Goal: Task Accomplishment & Management: Manage account settings

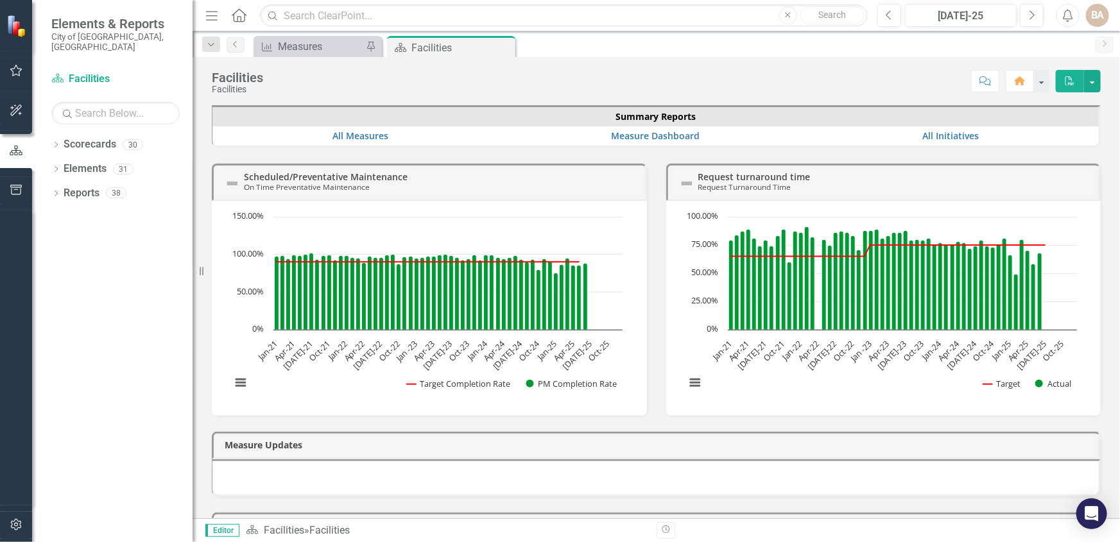
click at [451, 178] on h3 "Scheduled/Preventative Maintenance On Time Preventative Maintenance" at bounding box center [441, 182] width 395 height 20
click at [56, 191] on icon "Dropdown" at bounding box center [55, 194] width 9 height 7
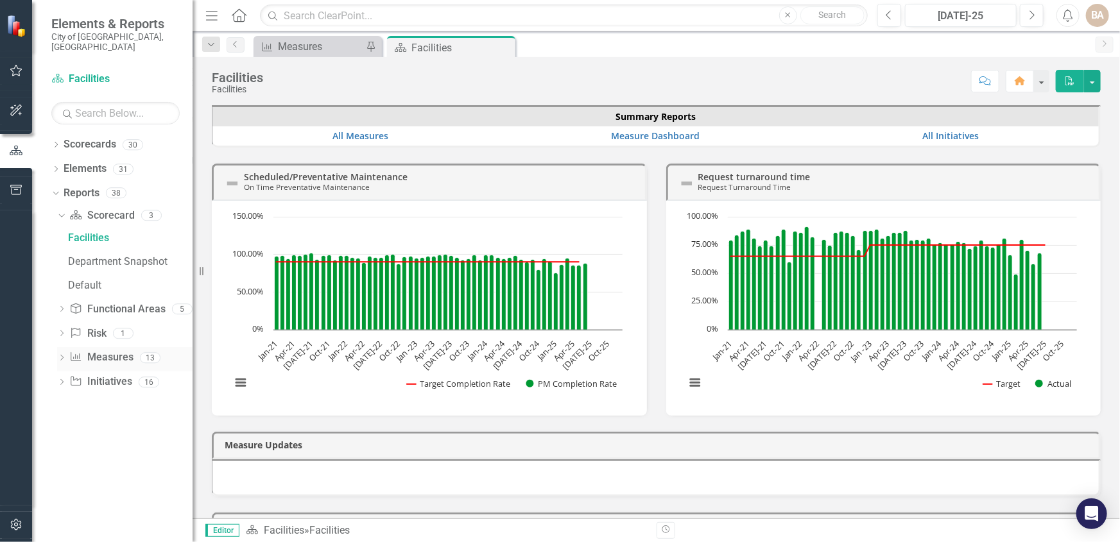
click at [61, 355] on icon at bounding box center [61, 358] width 3 height 6
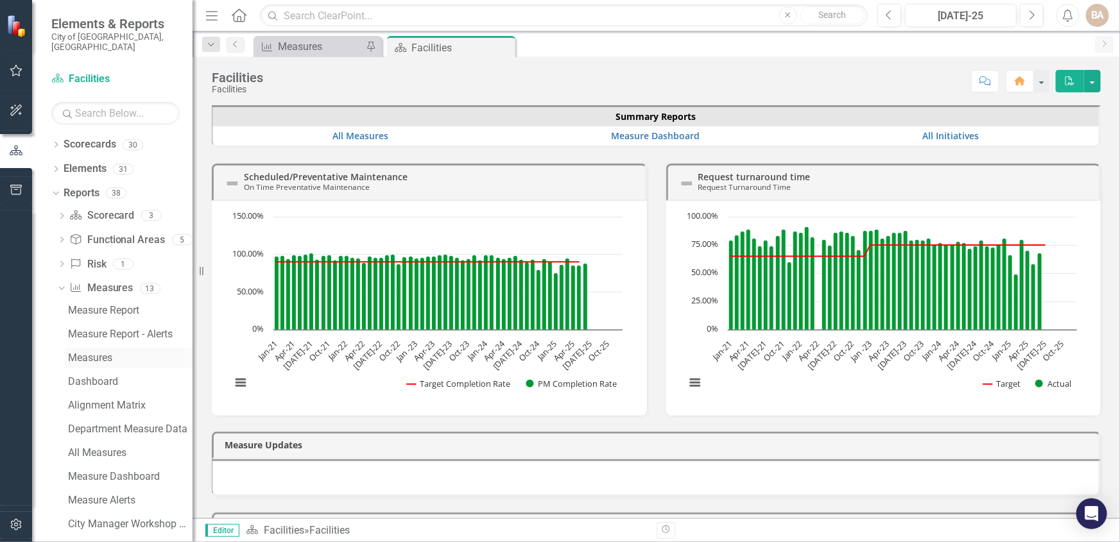
click at [90, 352] on div "Measures" at bounding box center [130, 358] width 125 height 12
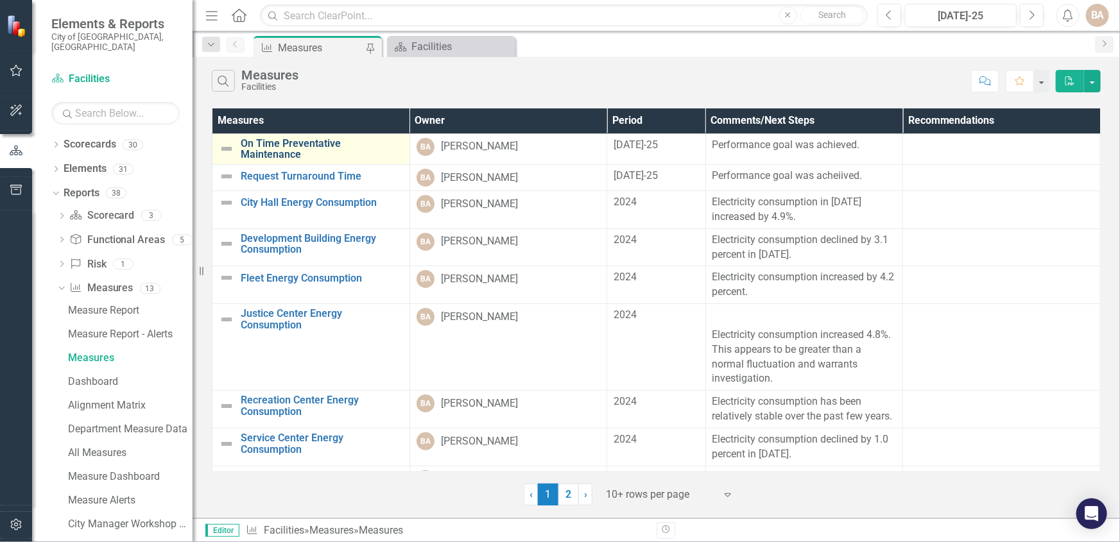
click at [311, 141] on link "On Time Preventative Maintenance" at bounding box center [322, 149] width 162 height 22
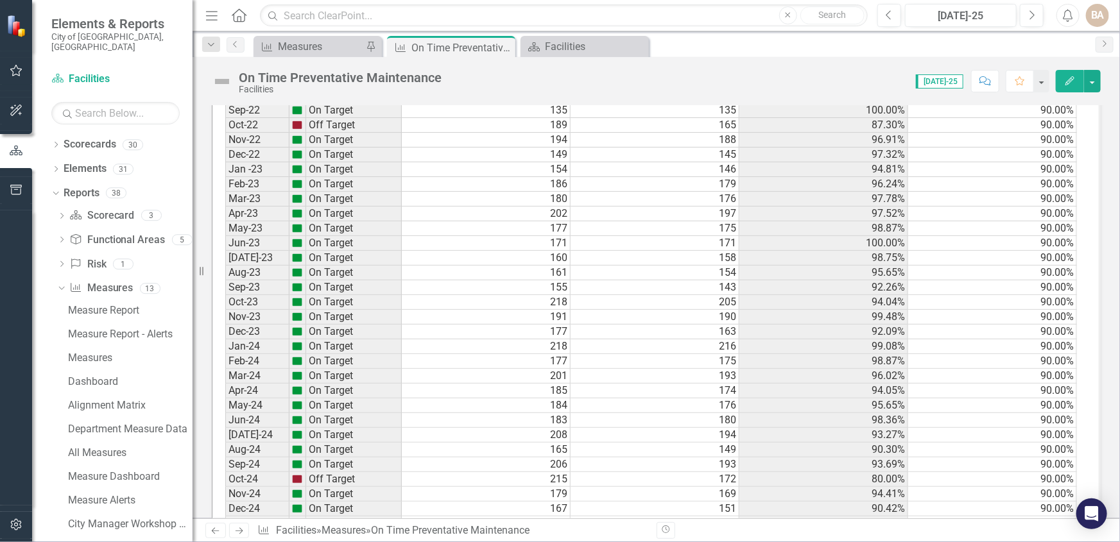
scroll to position [1264, 0]
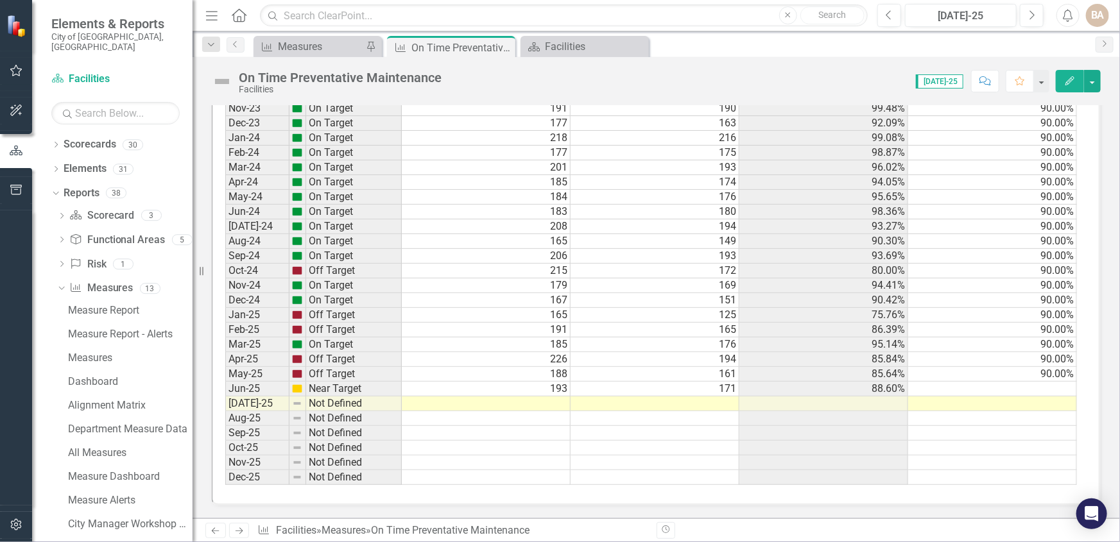
click at [547, 399] on td at bounding box center [486, 404] width 169 height 15
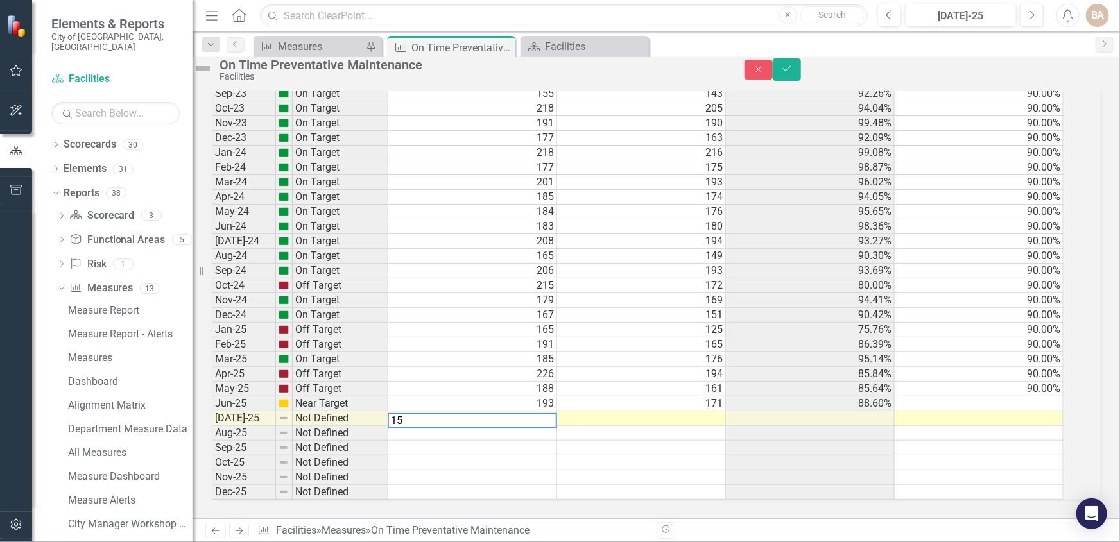
scroll to position [1264, 0]
type textarea "153"
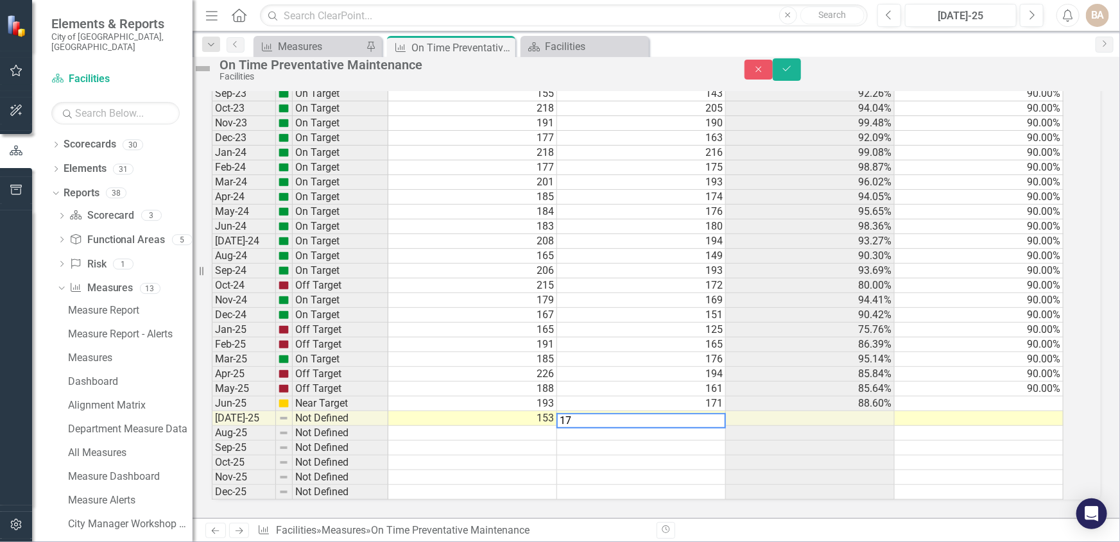
type textarea "174"
click at [1019, 397] on td at bounding box center [979, 404] width 169 height 15
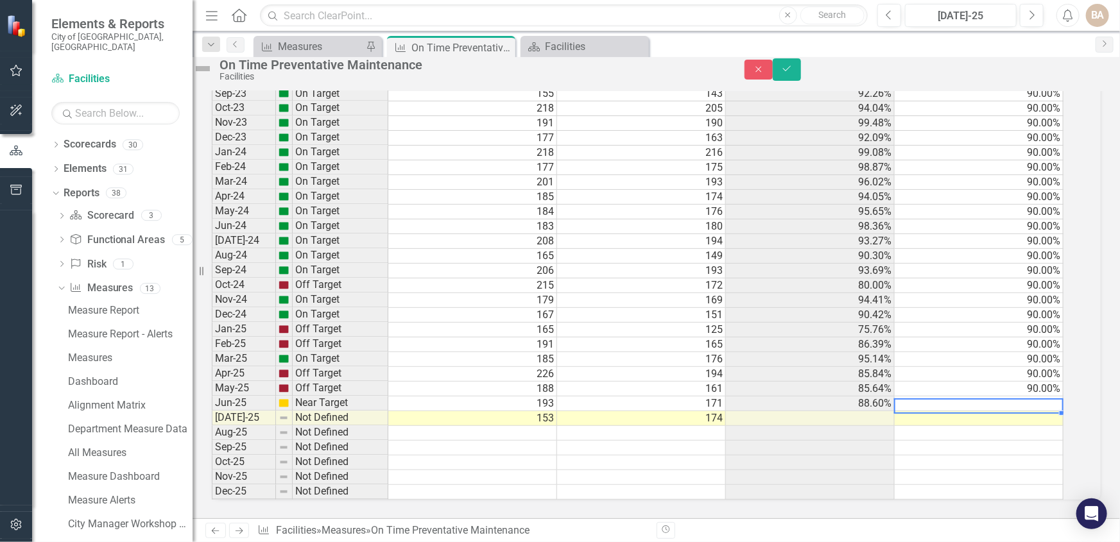
scroll to position [0, 7]
type textarea "90"
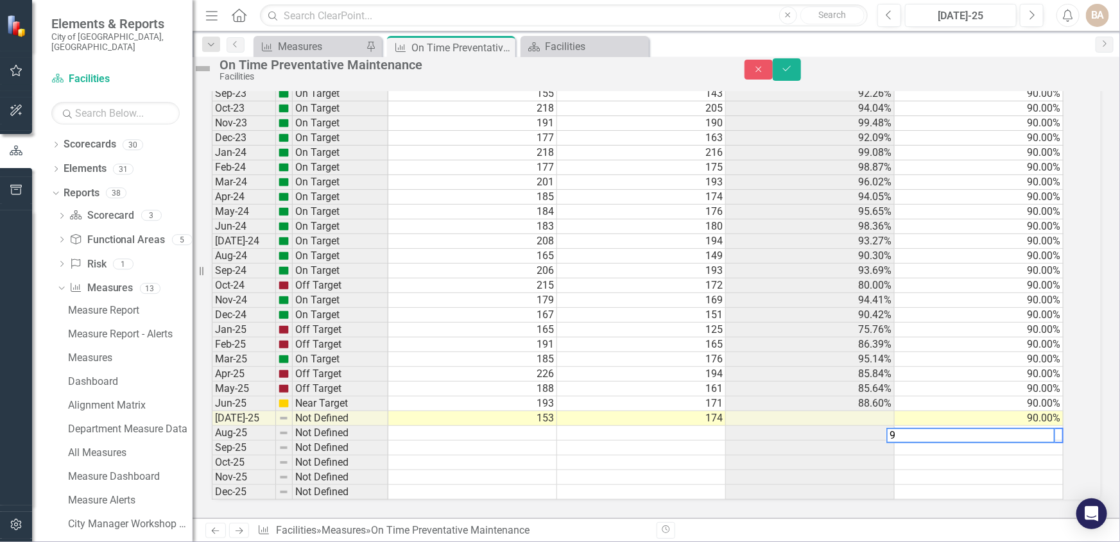
type textarea "90"
drag, startPoint x: 1082, startPoint y: 73, endPoint x: 1010, endPoint y: 174, distance: 124.7
click at [793, 72] on icon "Save" at bounding box center [787, 68] width 12 height 9
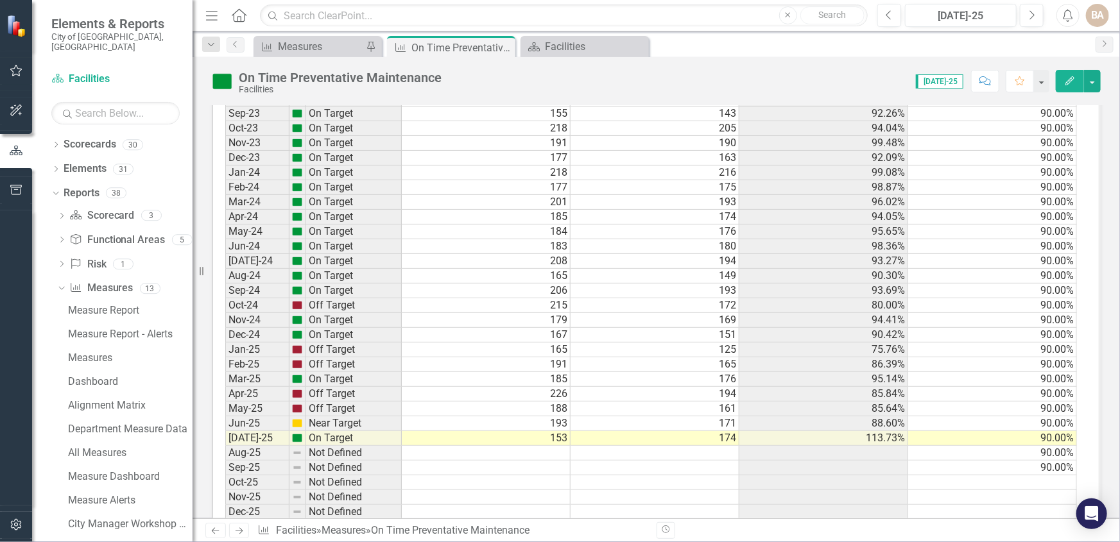
scroll to position [1264, 0]
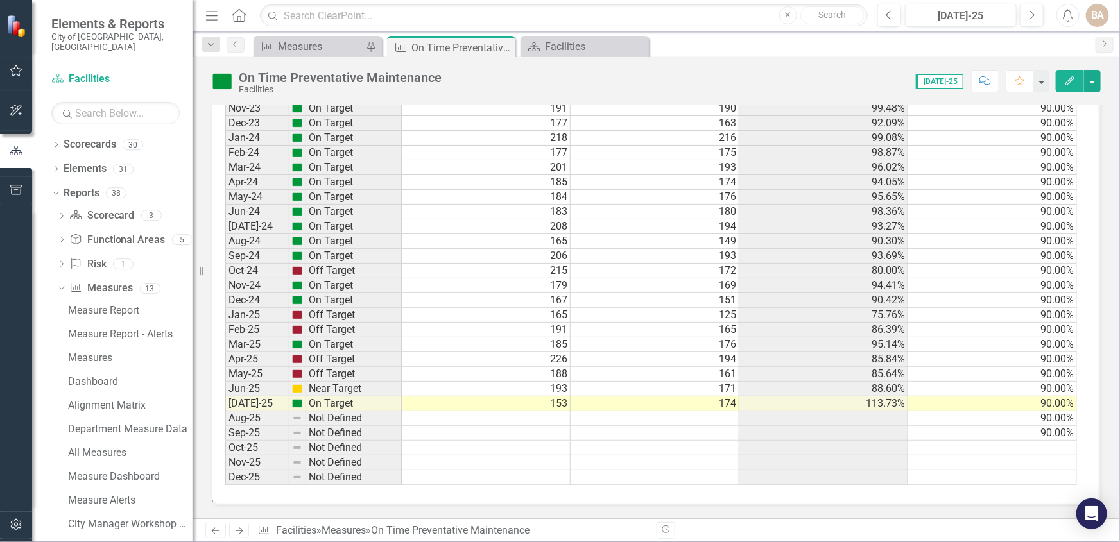
click at [537, 397] on td "153" at bounding box center [486, 404] width 169 height 15
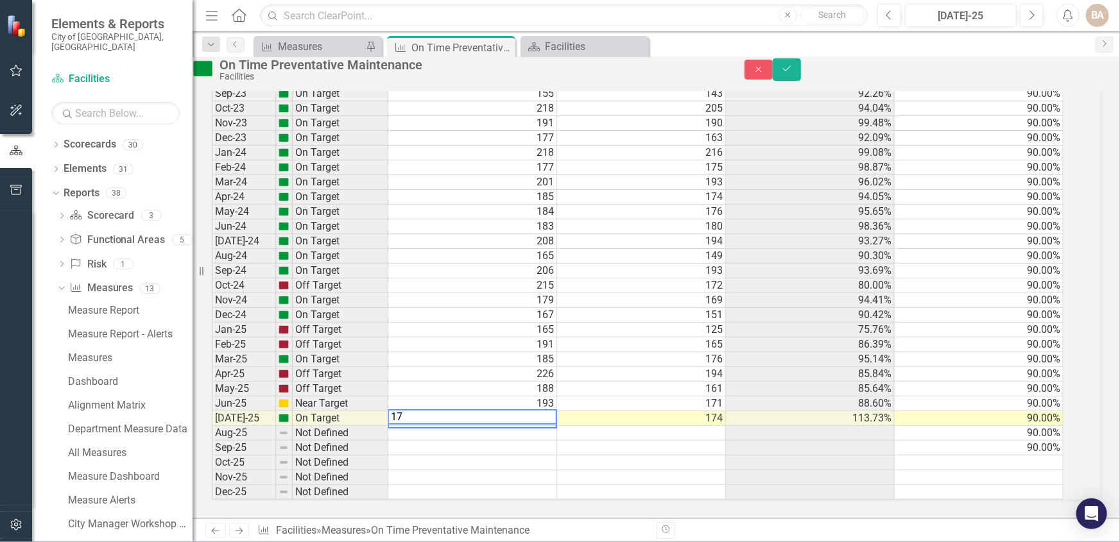
type textarea "174"
click at [701, 411] on td "174" at bounding box center [641, 418] width 169 height 15
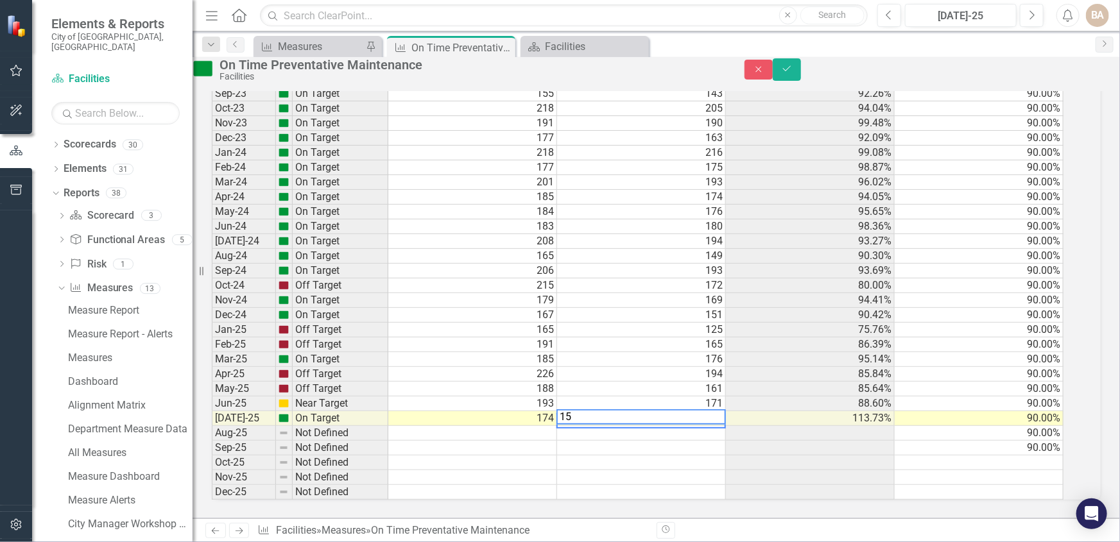
type textarea "153"
drag, startPoint x: 1080, startPoint y: 73, endPoint x: 1038, endPoint y: 133, distance: 73.7
click at [801, 73] on button "Save" at bounding box center [787, 69] width 28 height 22
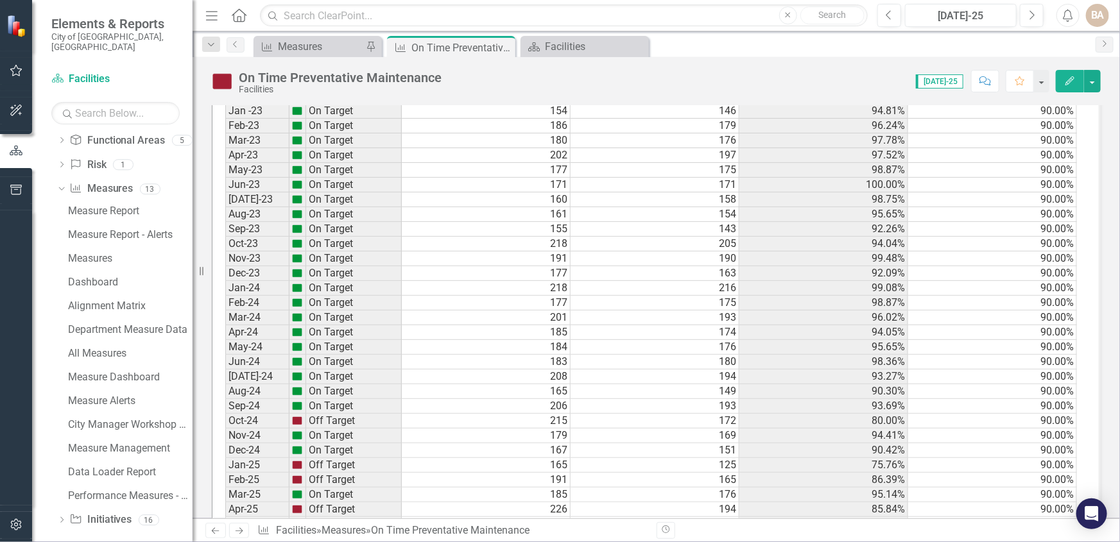
scroll to position [1167, 0]
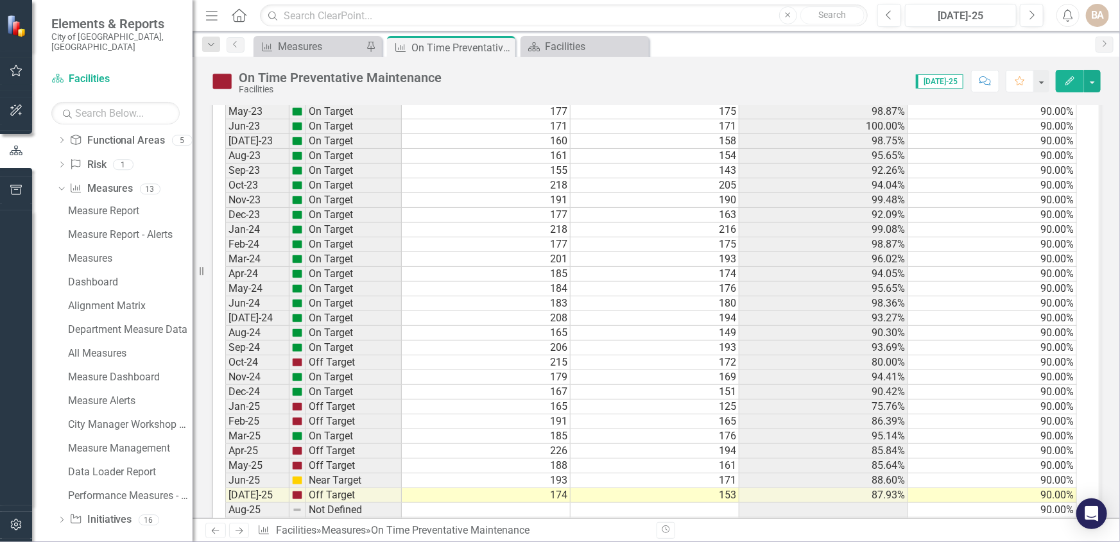
click at [539, 494] on td "174" at bounding box center [486, 495] width 169 height 15
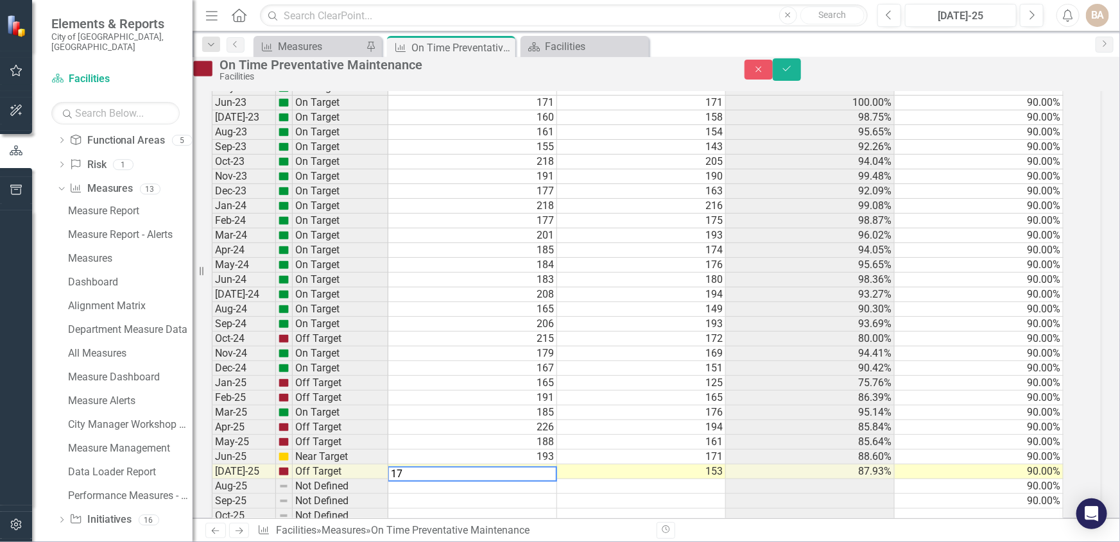
type textarea "172"
click at [793, 73] on icon "Save" at bounding box center [787, 68] width 12 height 9
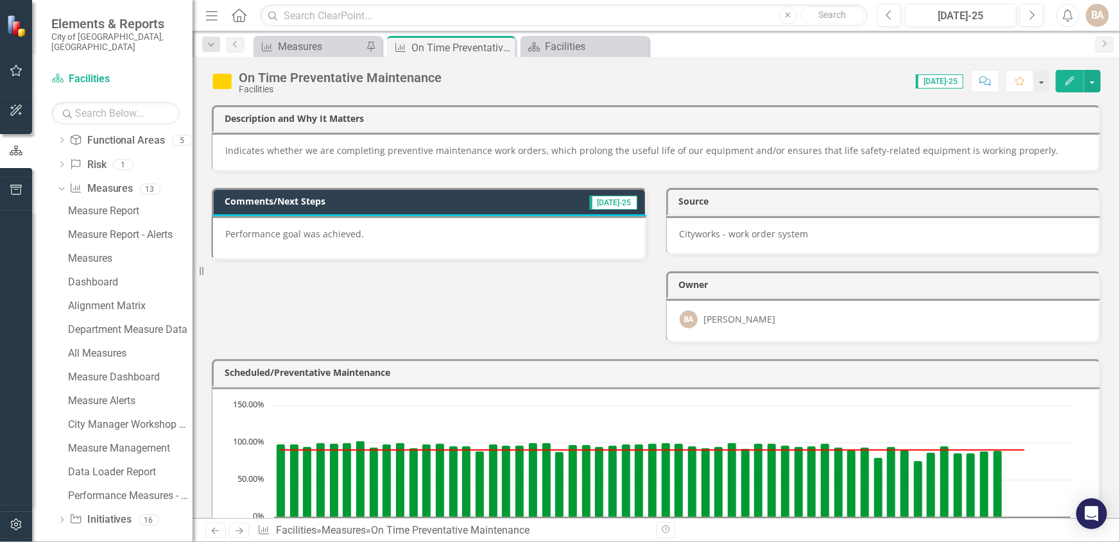
click at [613, 384] on div "Scheduled/Preventative Maintenance" at bounding box center [656, 373] width 889 height 28
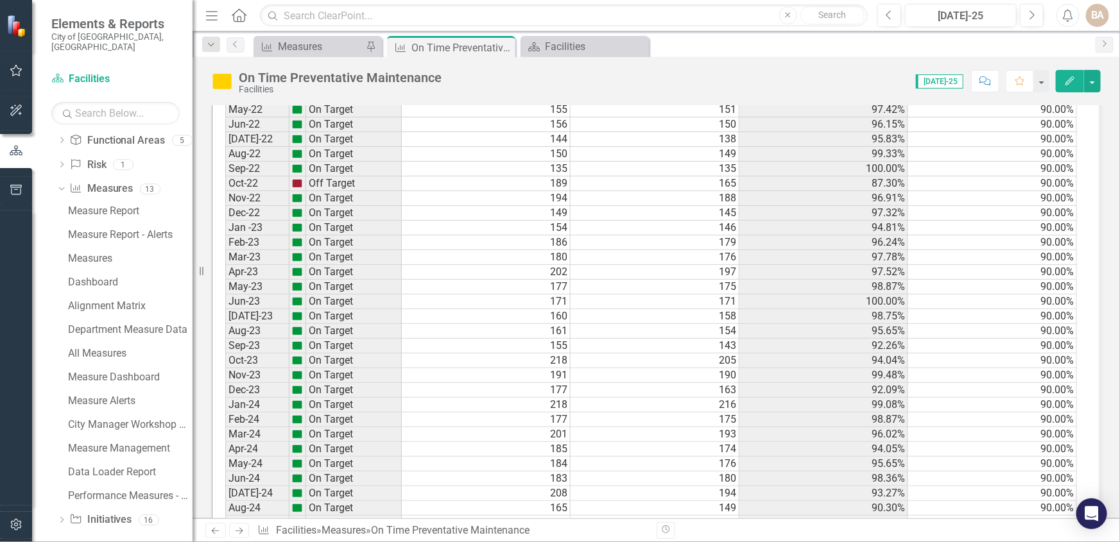
scroll to position [0, 0]
click at [481, 298] on td "171" at bounding box center [486, 302] width 169 height 15
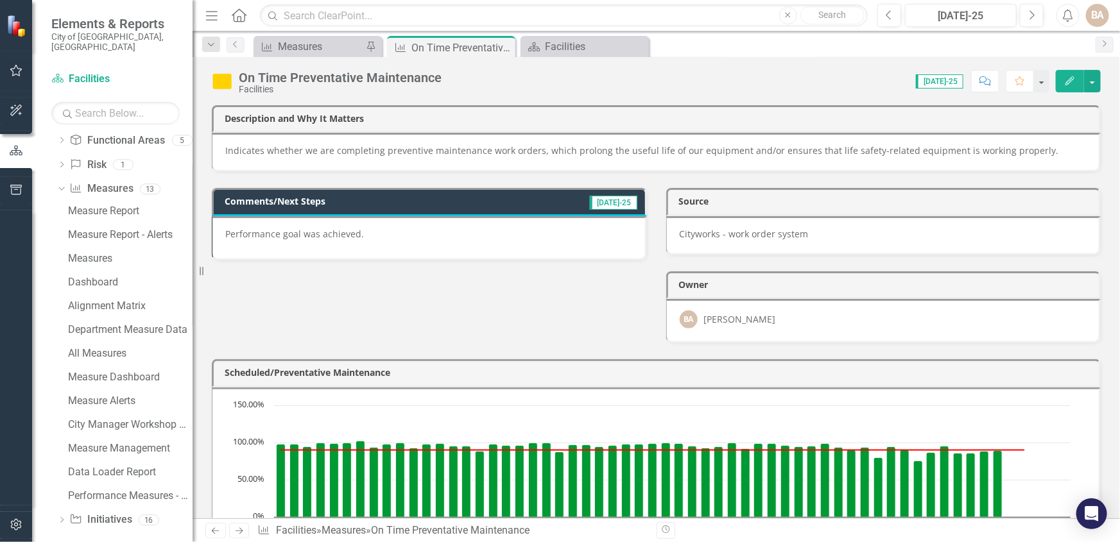
click at [332, 240] on p "Performance goal was achieved." at bounding box center [428, 235] width 407 height 15
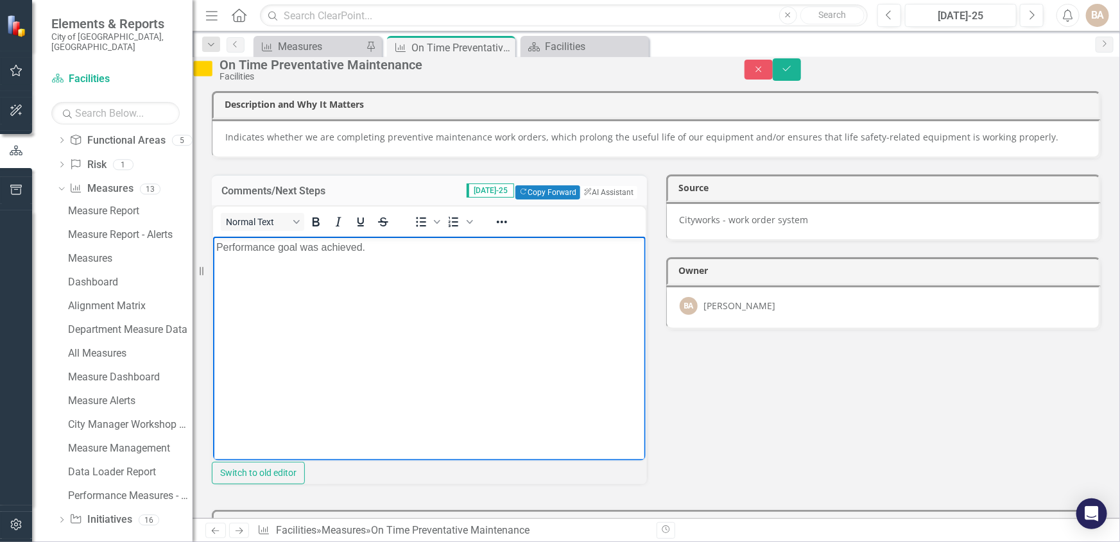
drag, startPoint x: 363, startPoint y: 246, endPoint x: 349, endPoint y: 250, distance: 15.3
click at [363, 246] on p "Performance goal was achieved." at bounding box center [429, 247] width 426 height 15
drag, startPoint x: 215, startPoint y: 247, endPoint x: 235, endPoint y: 237, distance: 22.1
click at [216, 246] on p "Performance goal was achieved." at bounding box center [429, 247] width 426 height 15
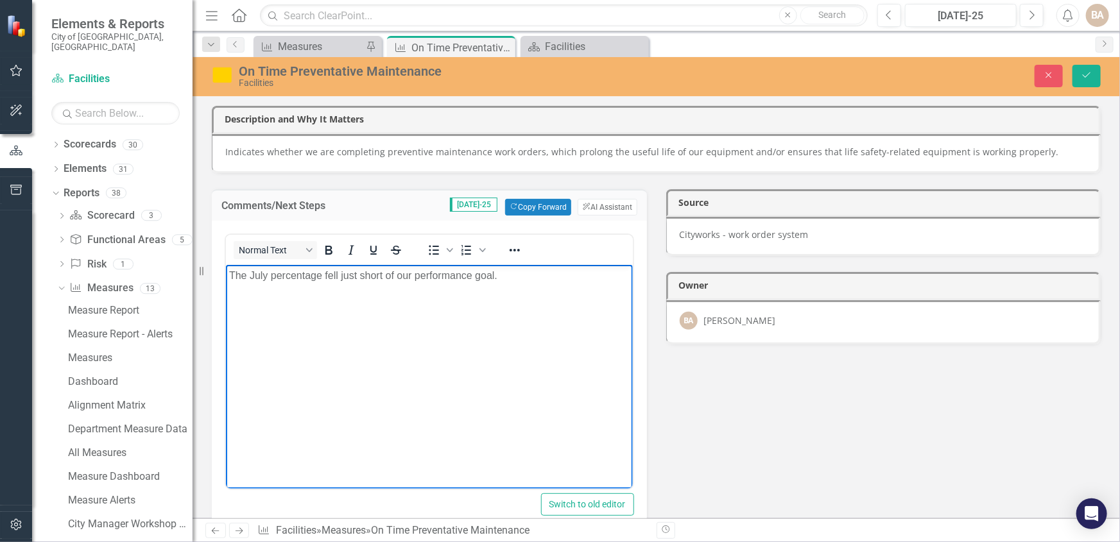
scroll to position [99, 0]
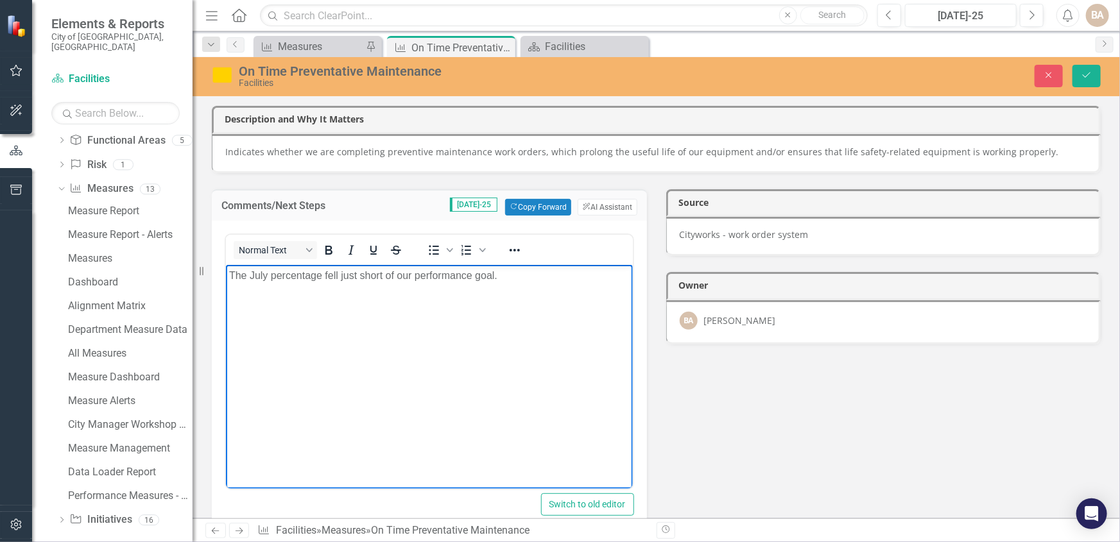
click at [429, 374] on body "The July percentage fell just short of our performance goal." at bounding box center [428, 360] width 407 height 193
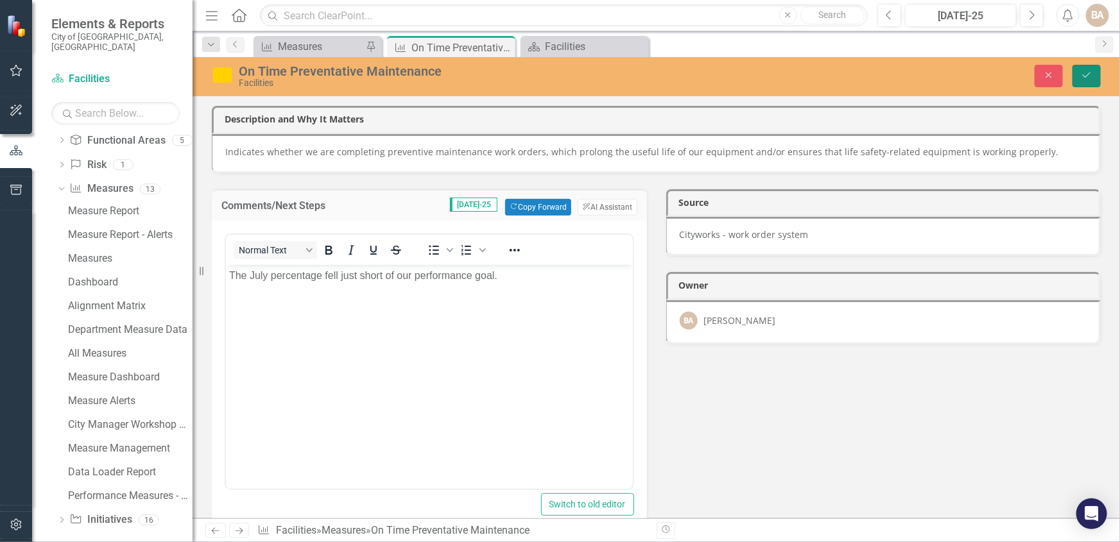
click at [1085, 71] on icon "Save" at bounding box center [1087, 75] width 12 height 9
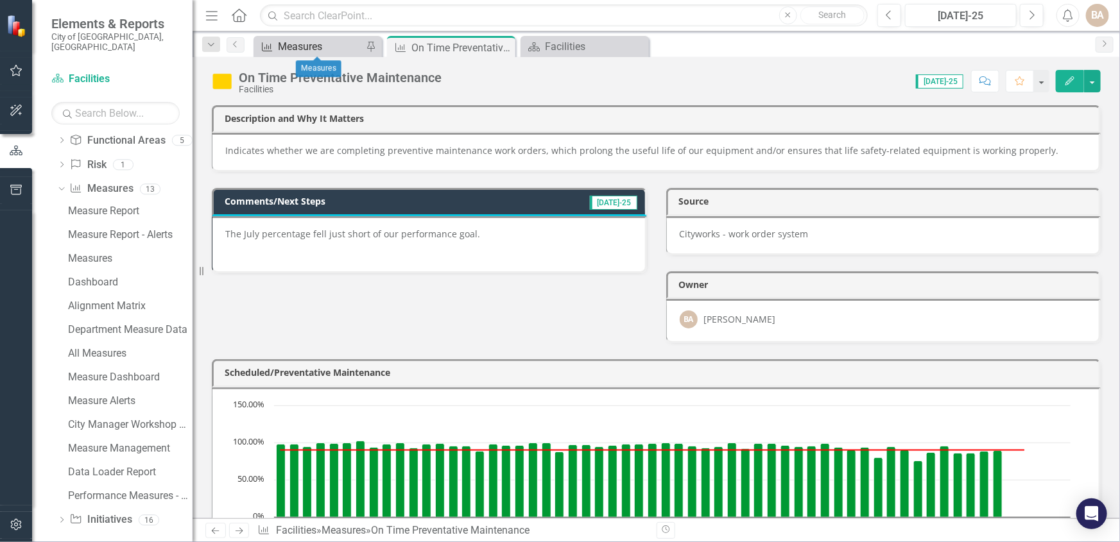
click at [286, 43] on div "Measures" at bounding box center [320, 47] width 85 height 16
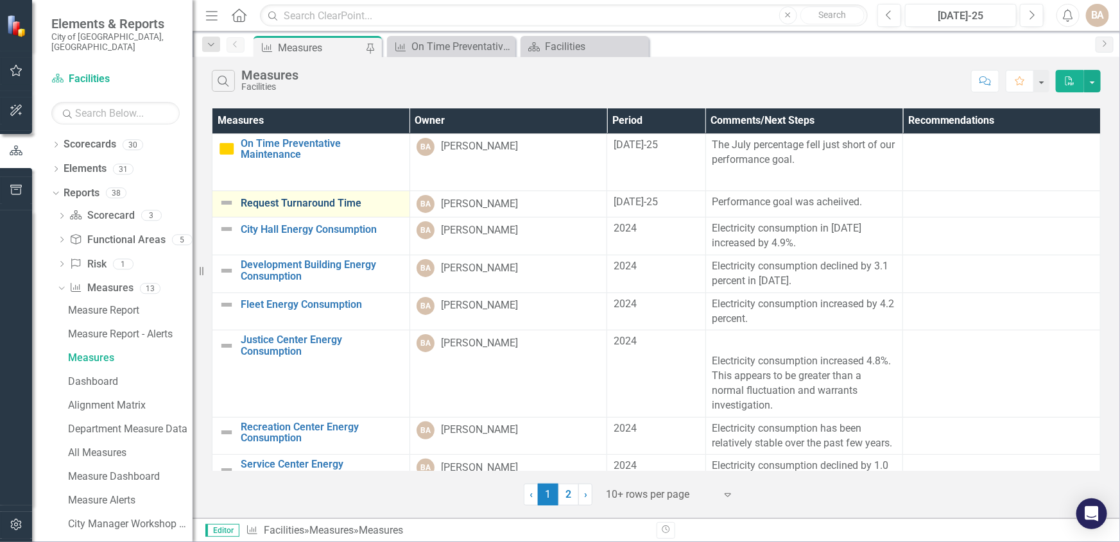
click at [274, 202] on link "Request Turnaround Time" at bounding box center [322, 204] width 162 height 12
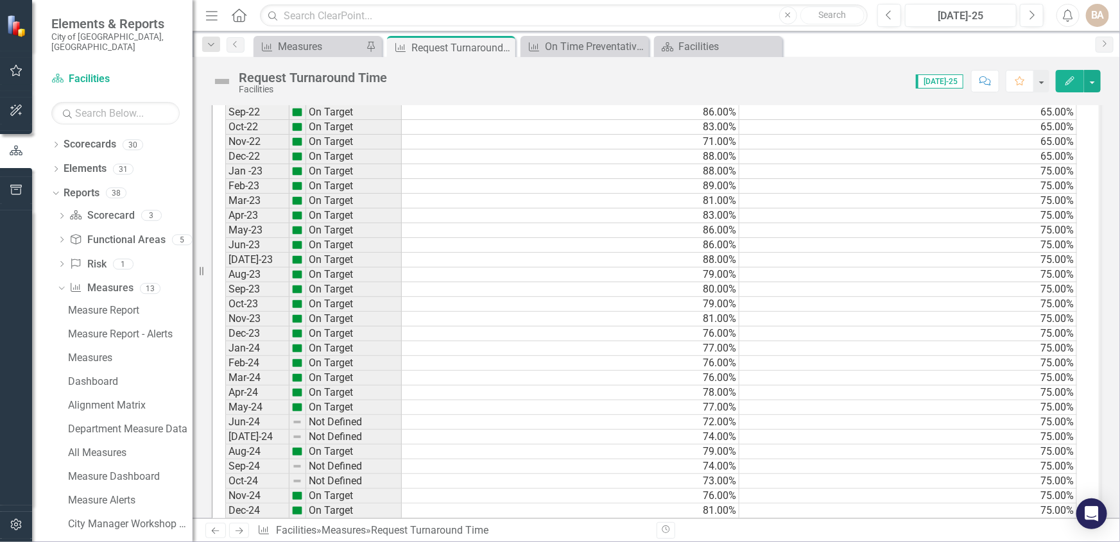
scroll to position [1266, 0]
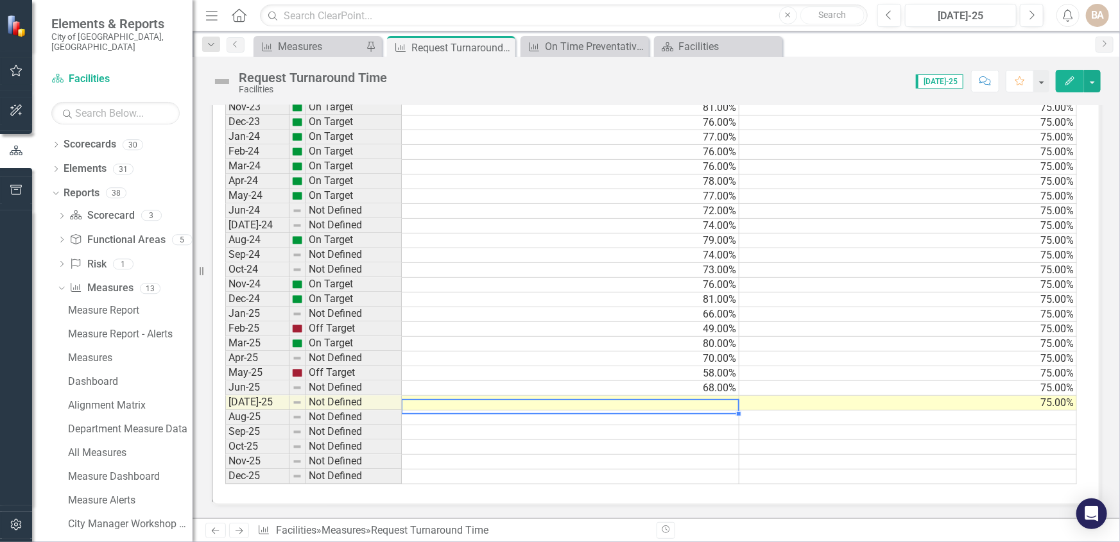
click at [698, 397] on td at bounding box center [571, 403] width 338 height 15
click at [703, 396] on td at bounding box center [571, 403] width 338 height 15
type textarea "74"
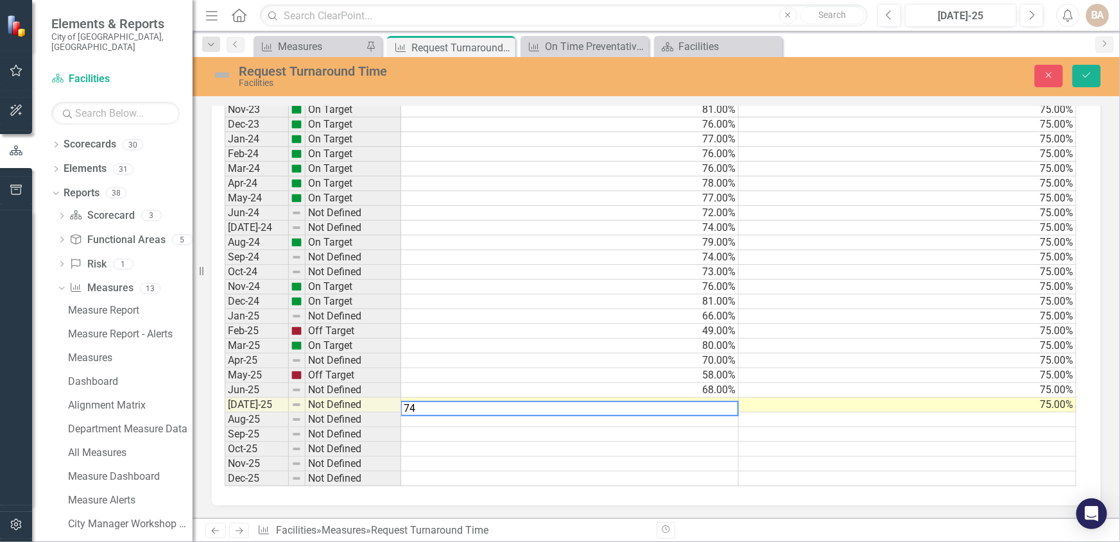
scroll to position [1267, 0]
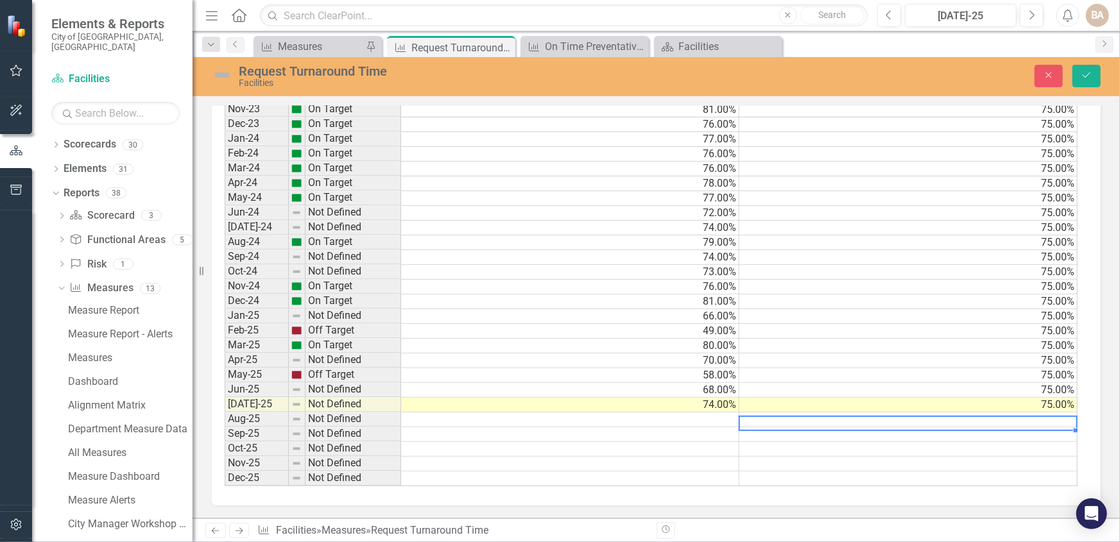
click at [1053, 413] on td at bounding box center [908, 420] width 338 height 15
type textarea "75"
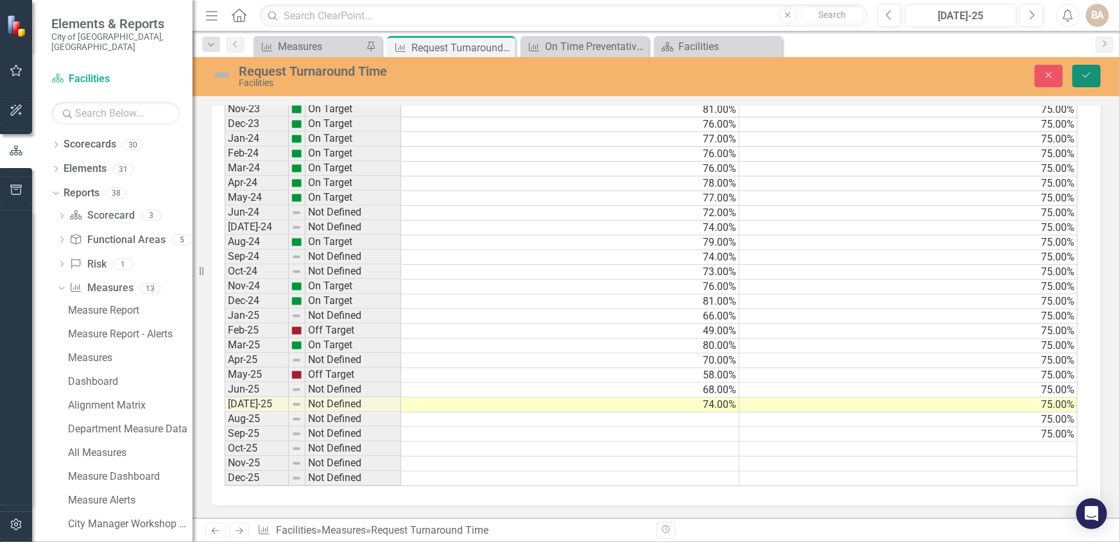
click at [1085, 74] on icon "Save" at bounding box center [1087, 75] width 12 height 9
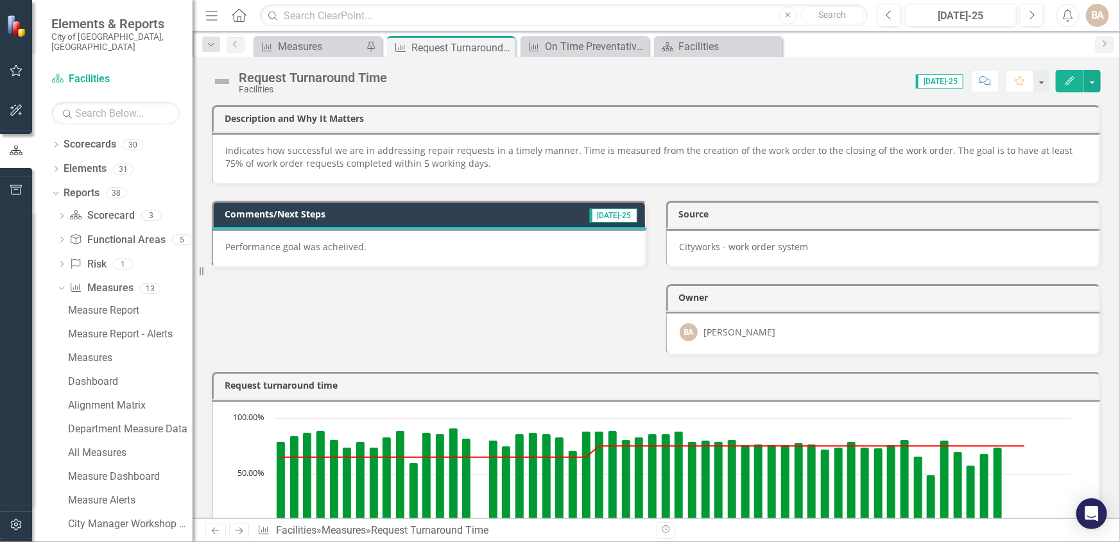
click at [314, 253] on div "Performance goal was acheiived." at bounding box center [429, 248] width 435 height 39
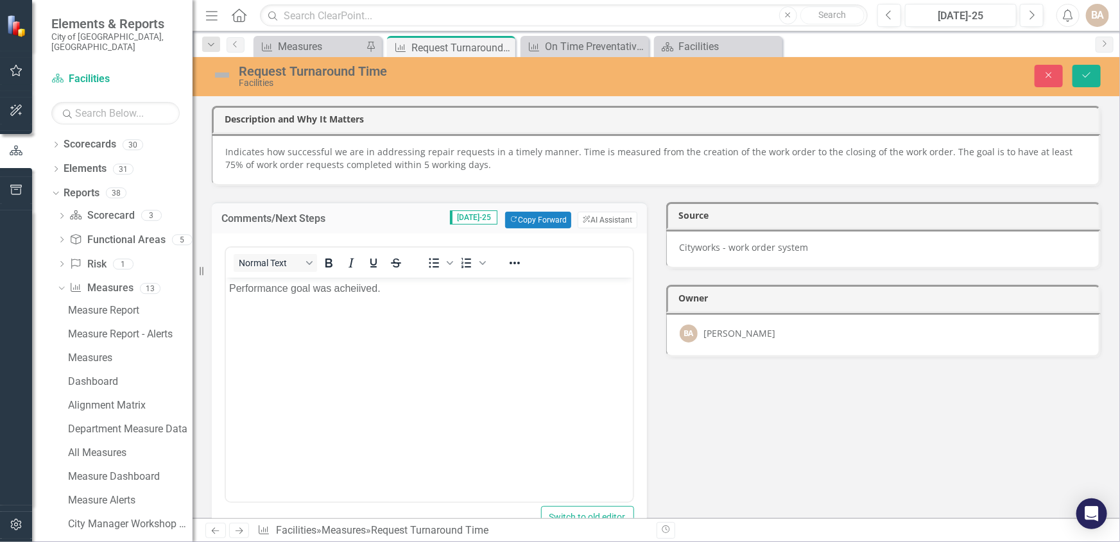
scroll to position [0, 0]
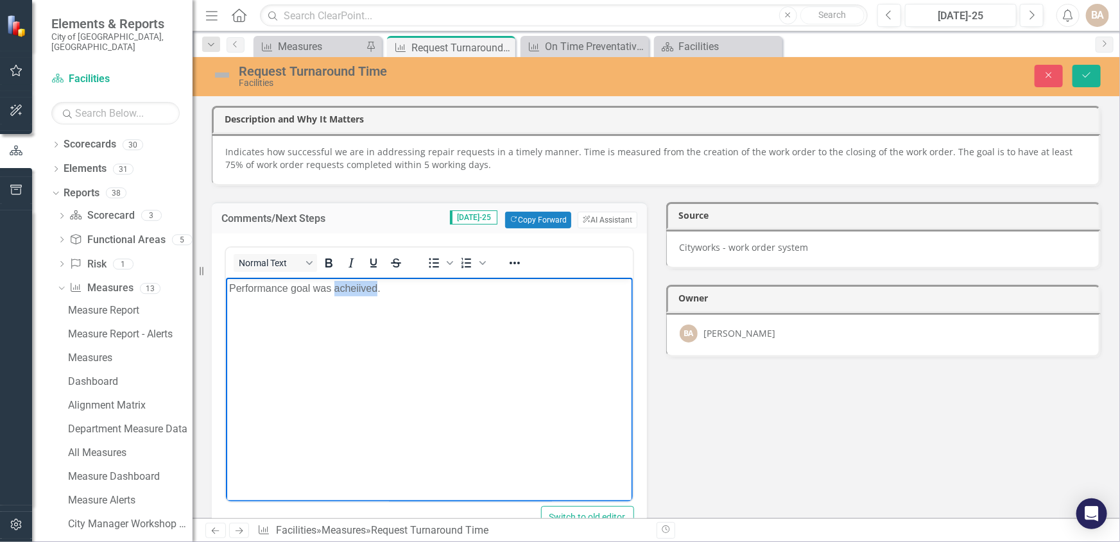
drag, startPoint x: 379, startPoint y: 286, endPoint x: 336, endPoint y: 284, distance: 42.4
click at [336, 284] on p "Performance goal was acheiived." at bounding box center [429, 287] width 401 height 15
click at [272, 355] on body "Performance goal was almost achieved ." at bounding box center [428, 373] width 407 height 193
drag, startPoint x: 232, startPoint y: 328, endPoint x: 245, endPoint y: 329, distance: 12.9
click at [232, 328] on body "The performance goal was almost achieved ." at bounding box center [428, 373] width 407 height 193
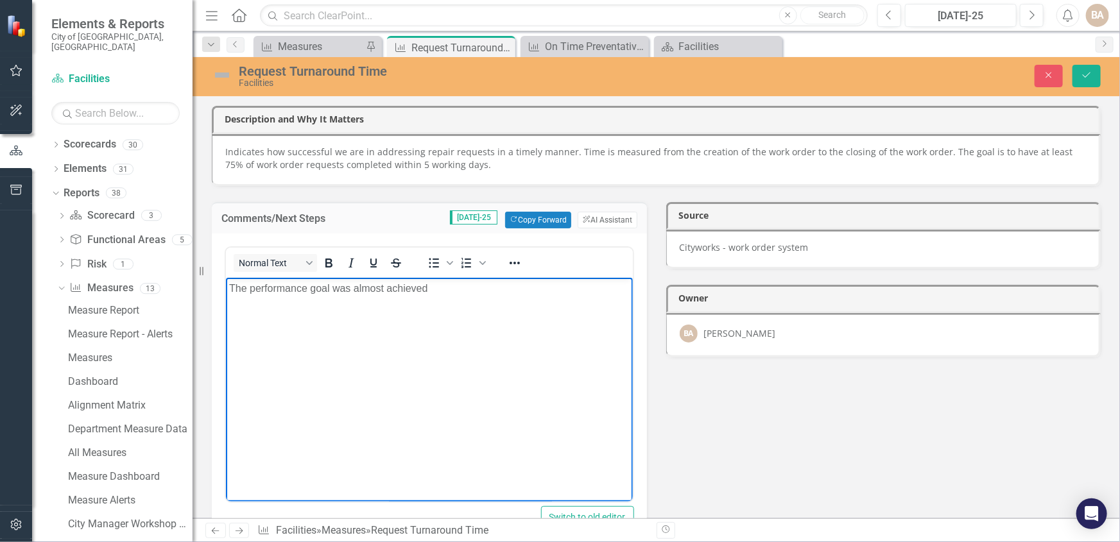
click at [242, 337] on body "The performance goal was almost achieved" at bounding box center [428, 373] width 407 height 193
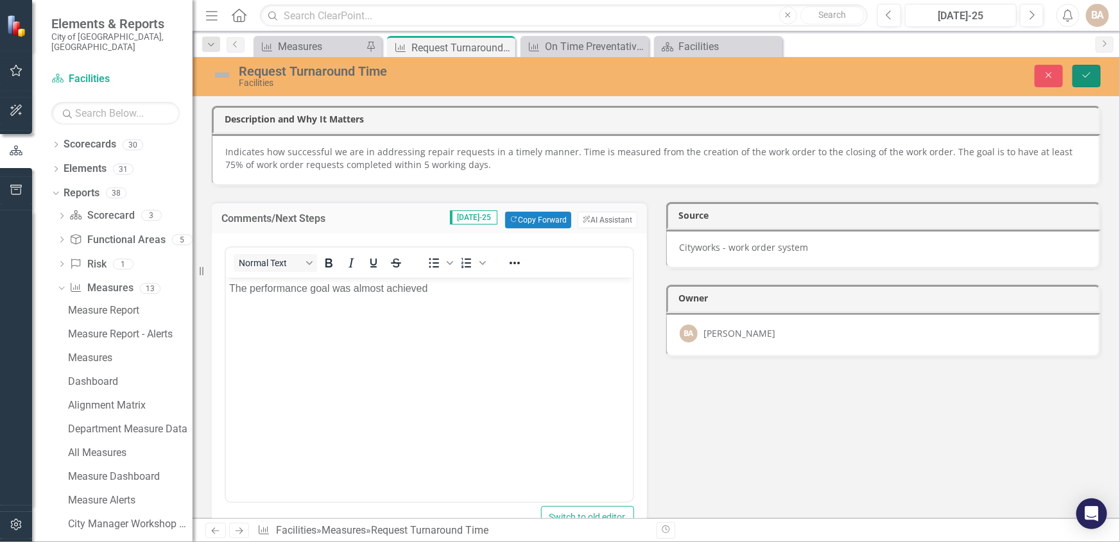
click at [1082, 72] on icon "Save" at bounding box center [1087, 75] width 12 height 9
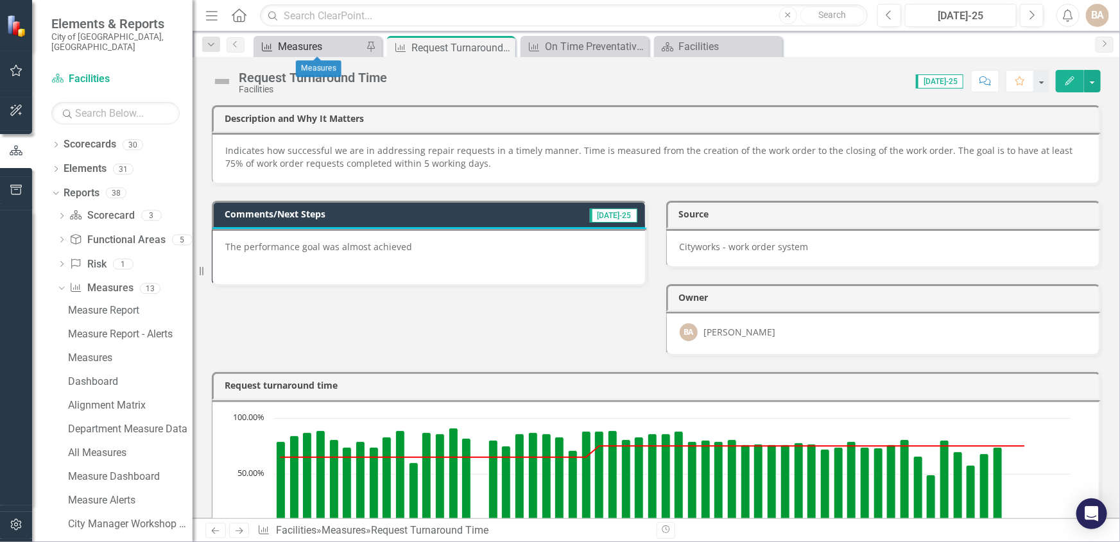
click at [302, 47] on div "Measures" at bounding box center [320, 47] width 85 height 16
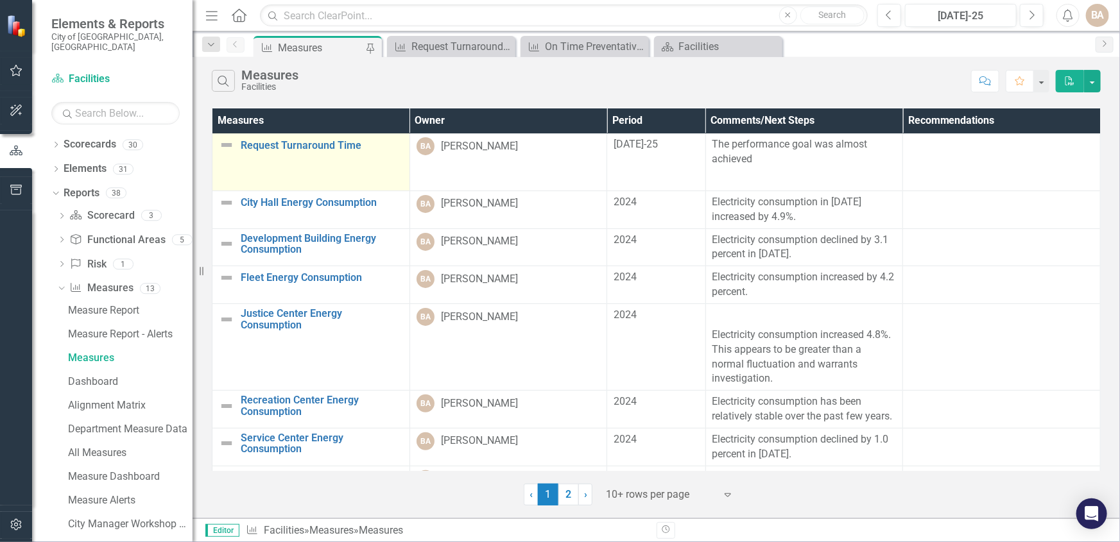
scroll to position [116, 0]
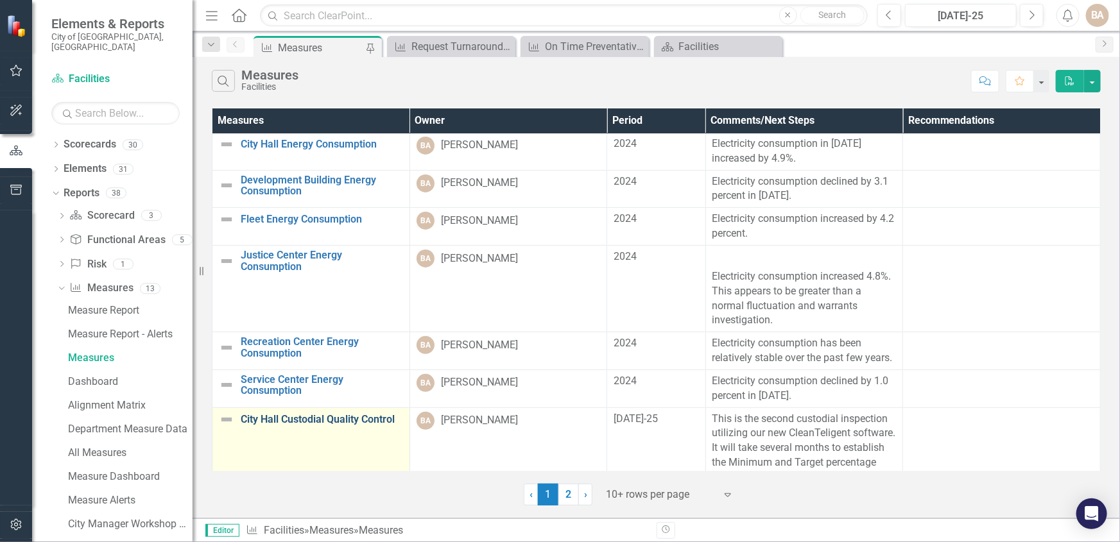
click at [345, 426] on link "City Hall Custodial Quality Control" at bounding box center [322, 420] width 162 height 12
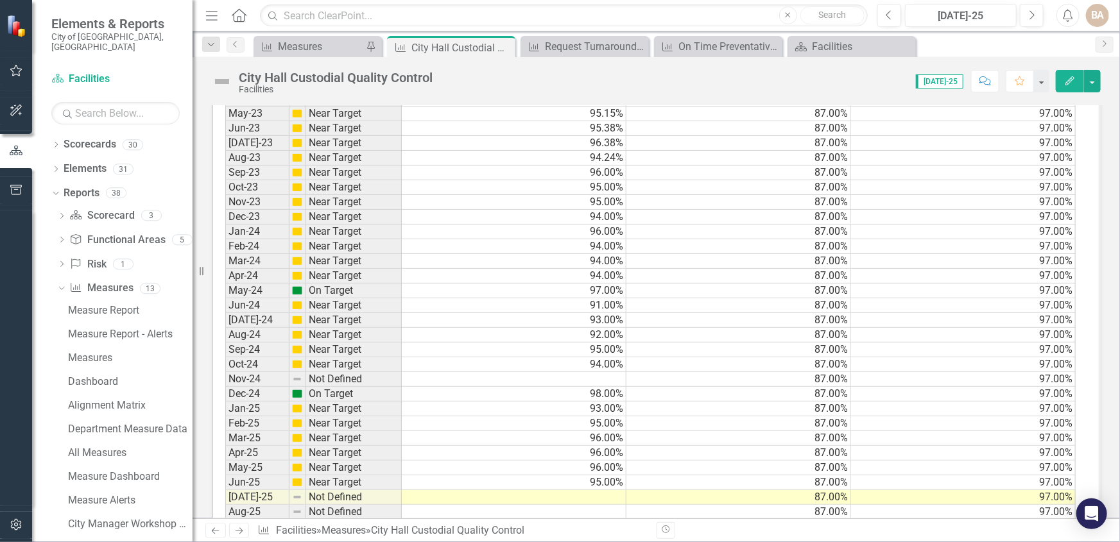
scroll to position [1225, 0]
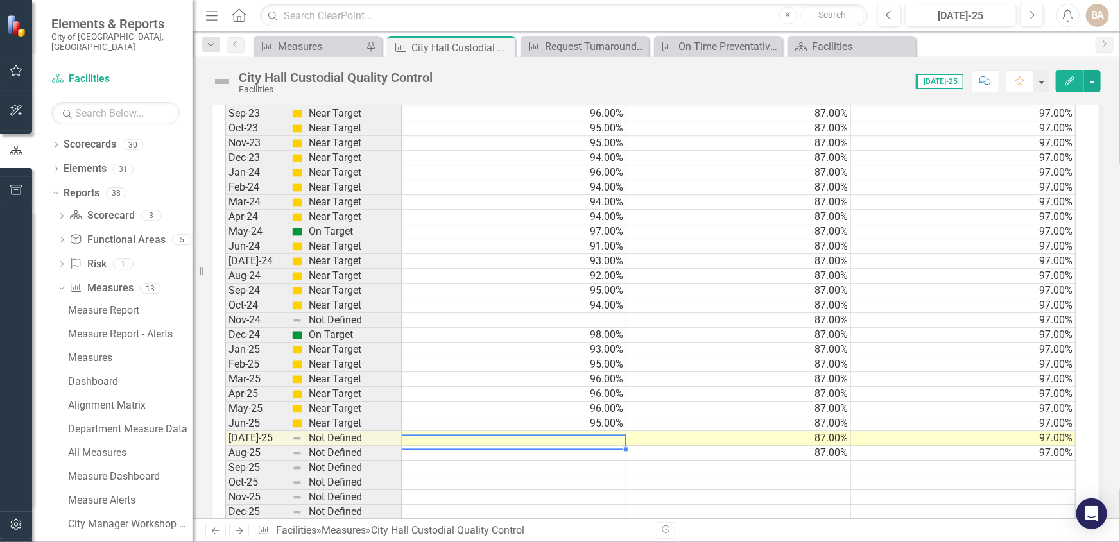
click at [596, 440] on td at bounding box center [514, 439] width 225 height 15
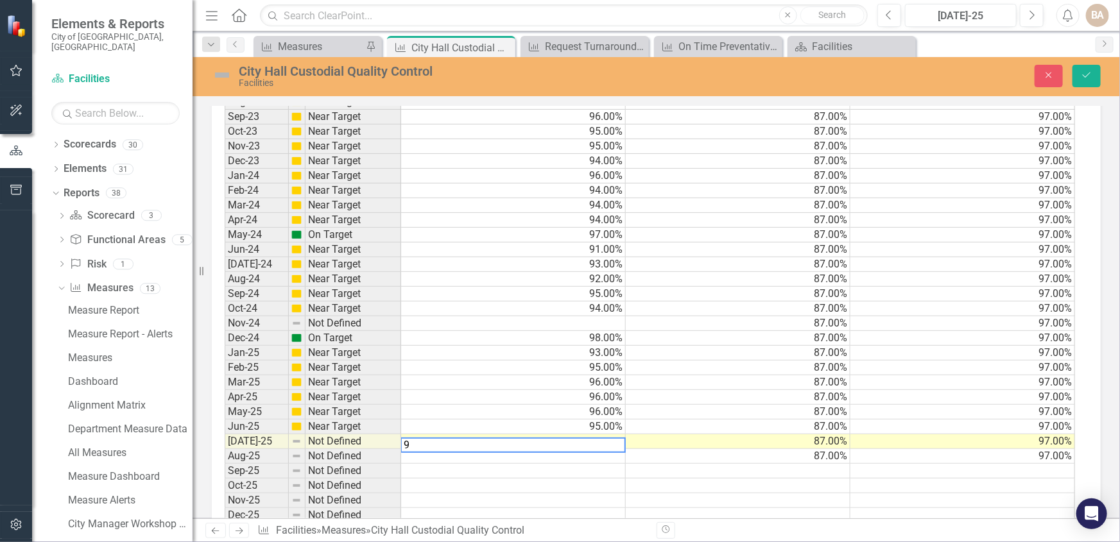
scroll to position [1227, 0]
type textarea "97"
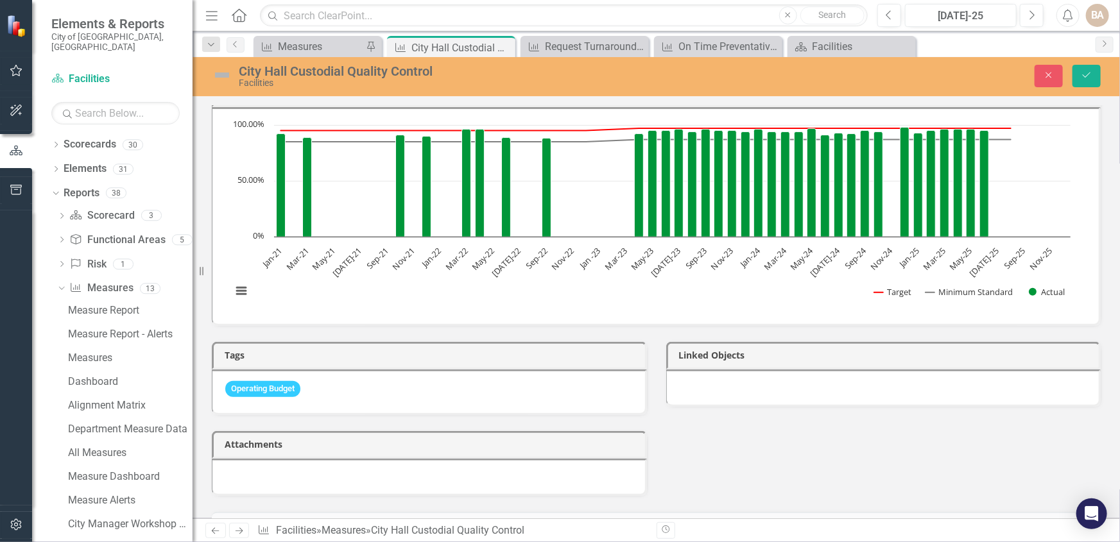
scroll to position [0, 0]
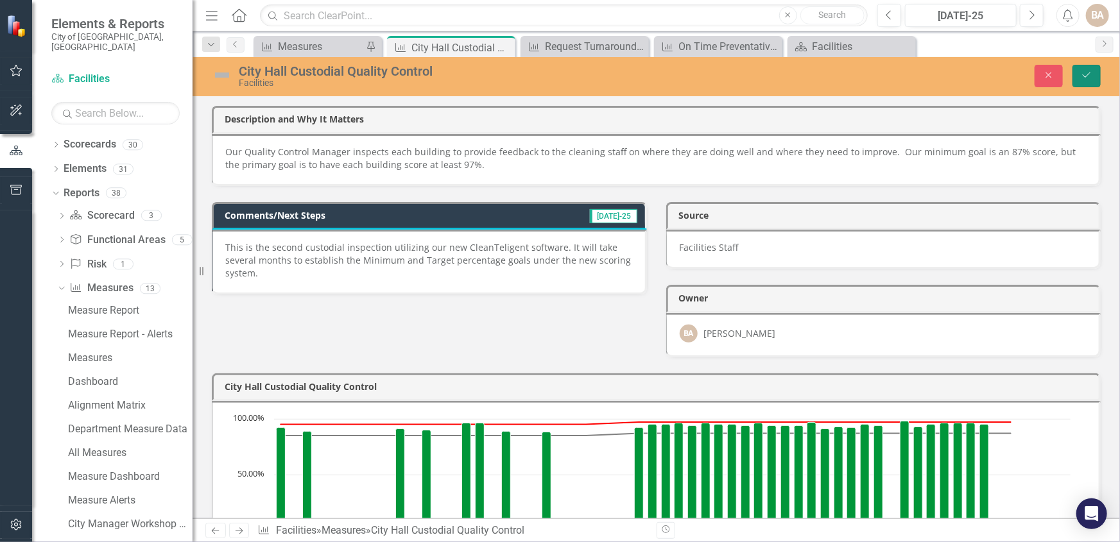
click at [1085, 74] on icon "Save" at bounding box center [1087, 75] width 12 height 9
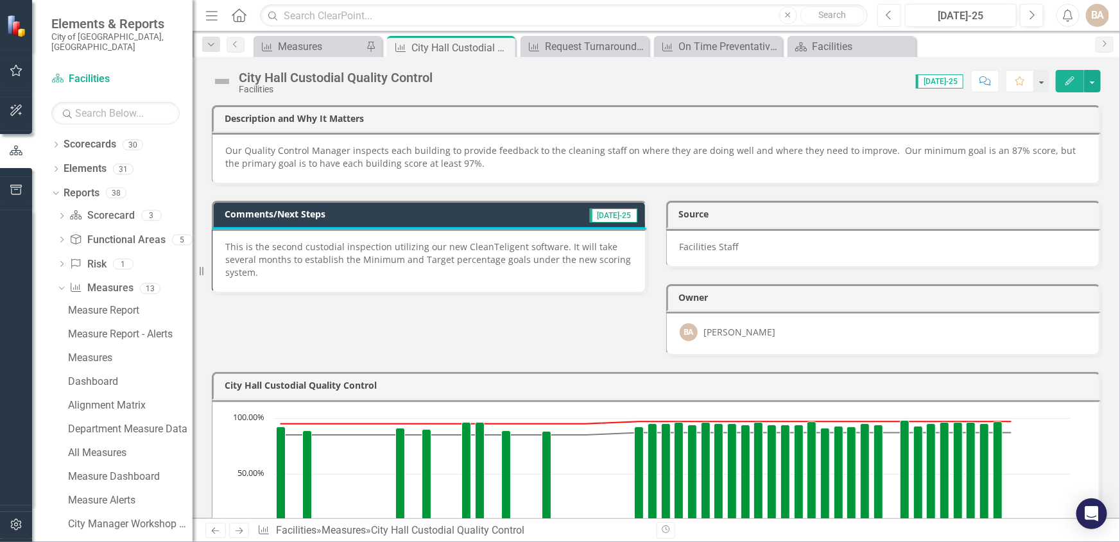
click at [888, 17] on icon "button" at bounding box center [888, 14] width 5 height 9
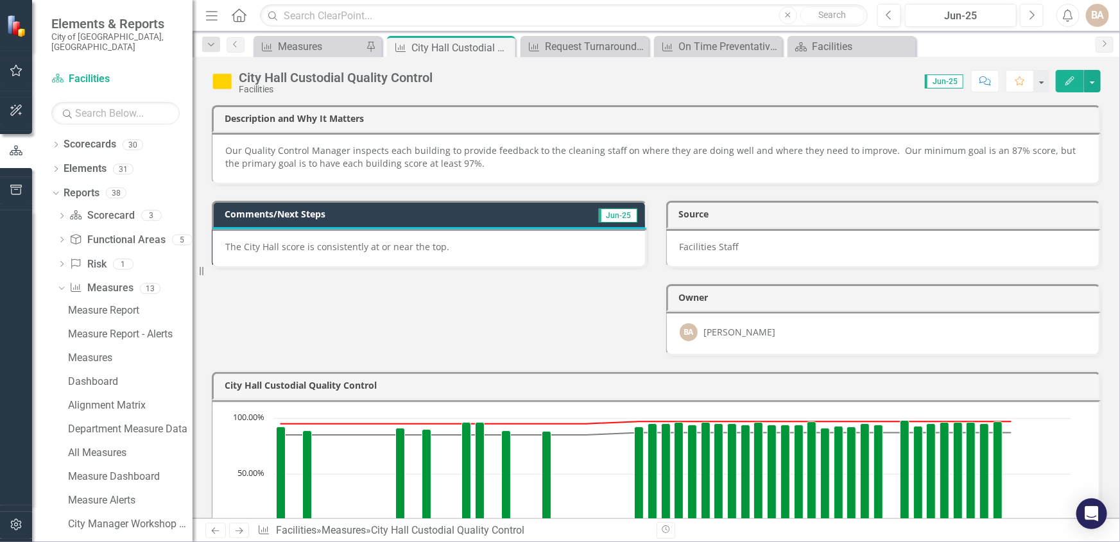
click at [1031, 12] on icon "Next" at bounding box center [1031, 16] width 7 height 12
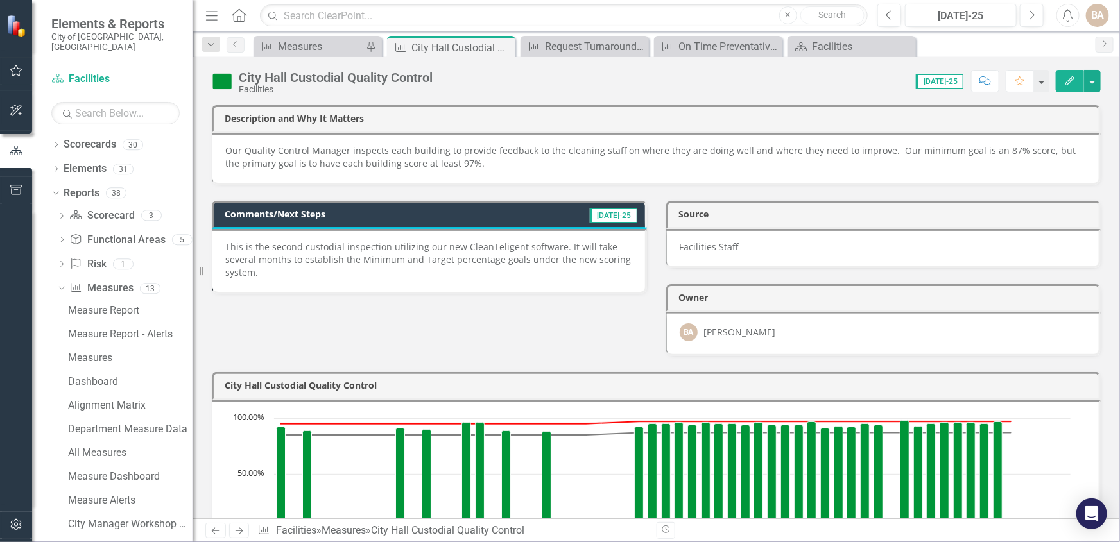
click at [228, 248] on p "This is the second custodial inspection utilizing our new CleanTeligent softwar…" at bounding box center [428, 260] width 407 height 39
click at [280, 256] on p "This is the second custodial inspection utilizing our new CleanTeligent softwar…" at bounding box center [428, 260] width 407 height 39
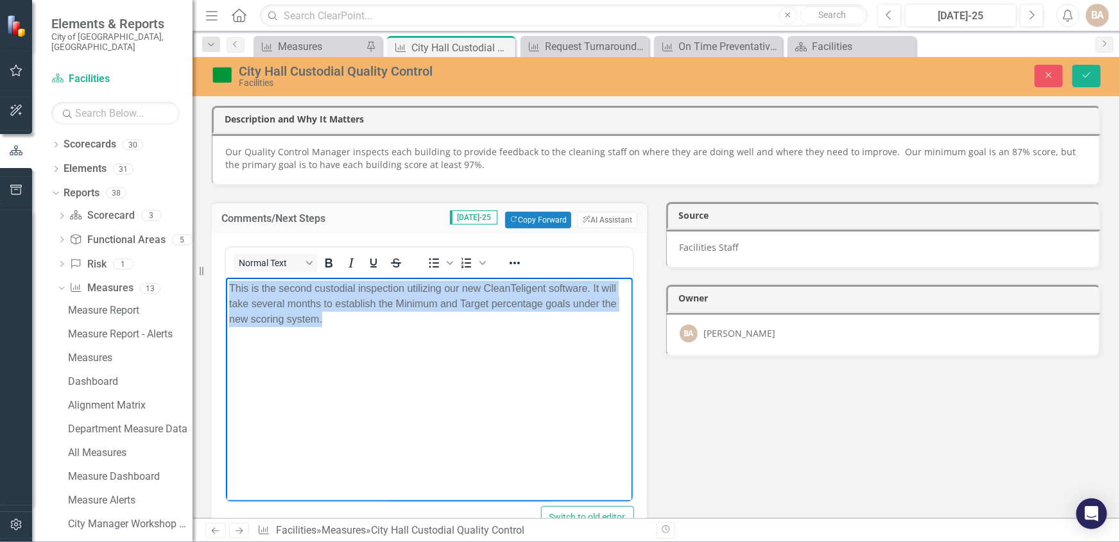
drag, startPoint x: 232, startPoint y: 285, endPoint x: 619, endPoint y: 345, distance: 391.7
click at [619, 345] on body "This is the second custodial inspection utilizing our new CleanTeligent softwar…" at bounding box center [428, 373] width 407 height 193
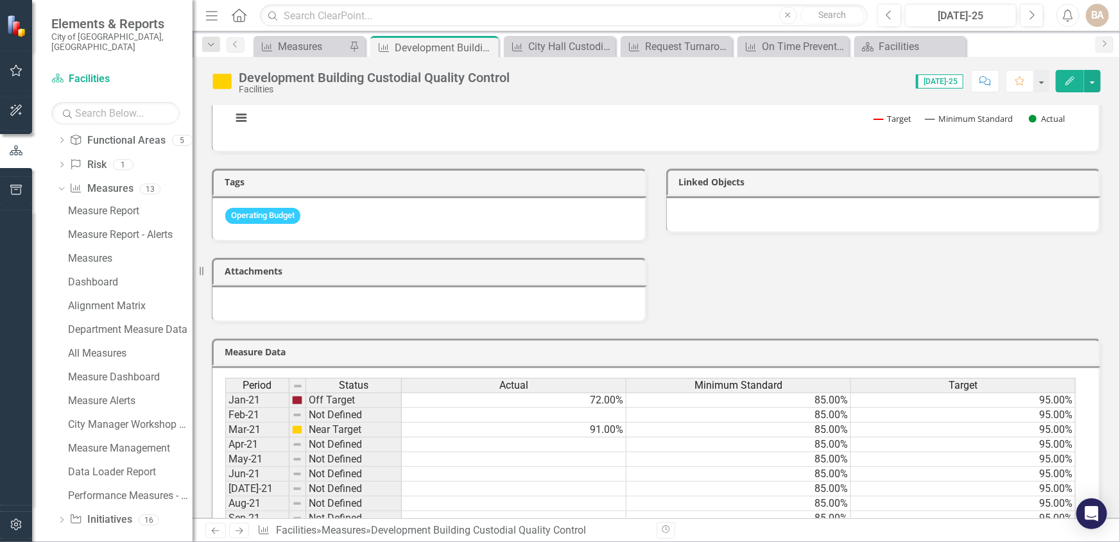
scroll to position [291, 0]
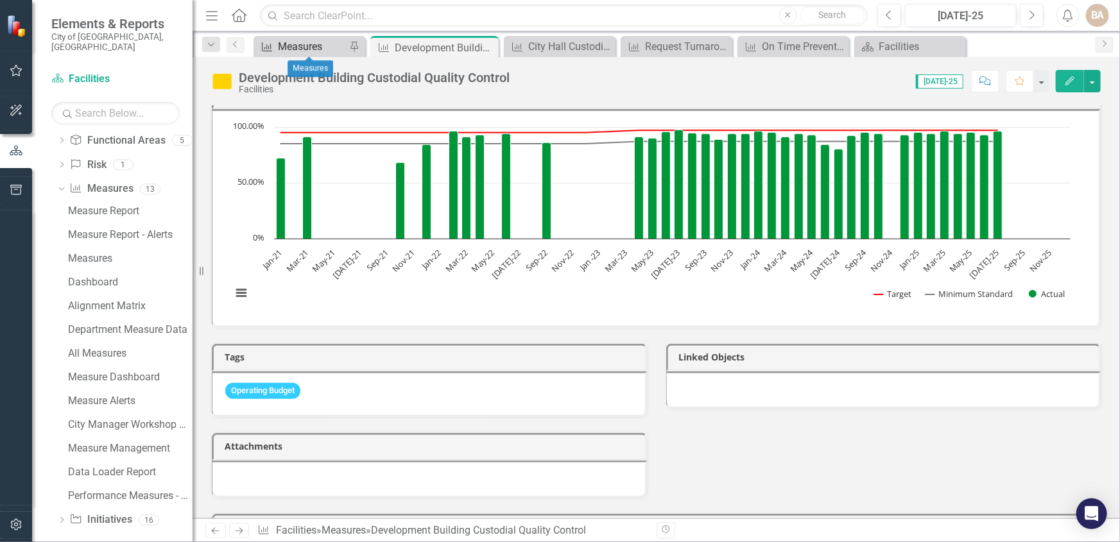
click at [304, 44] on div "Measures" at bounding box center [312, 47] width 68 height 16
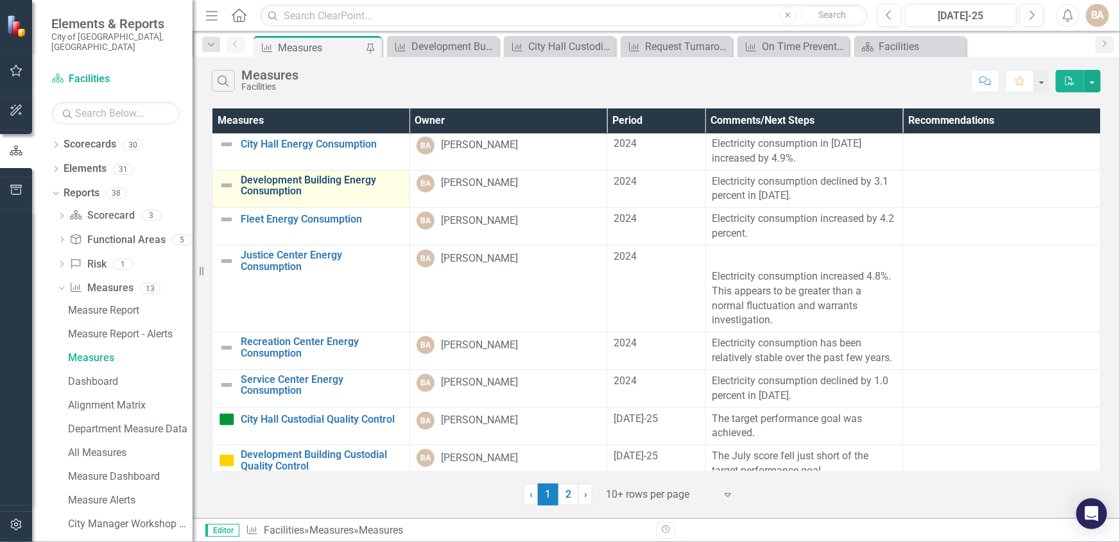
scroll to position [151, 0]
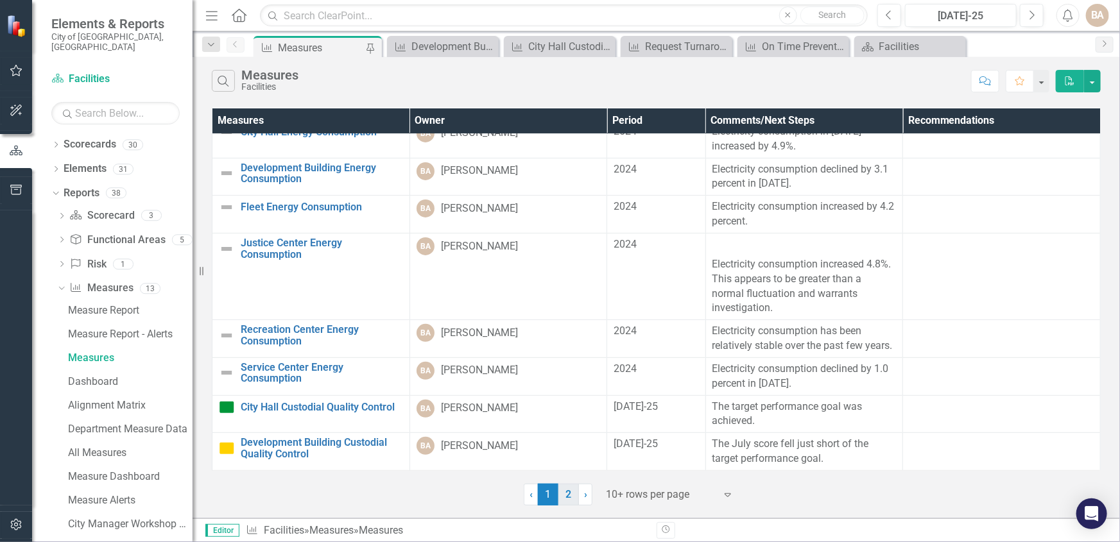
click at [564, 492] on link "2" at bounding box center [568, 495] width 21 height 22
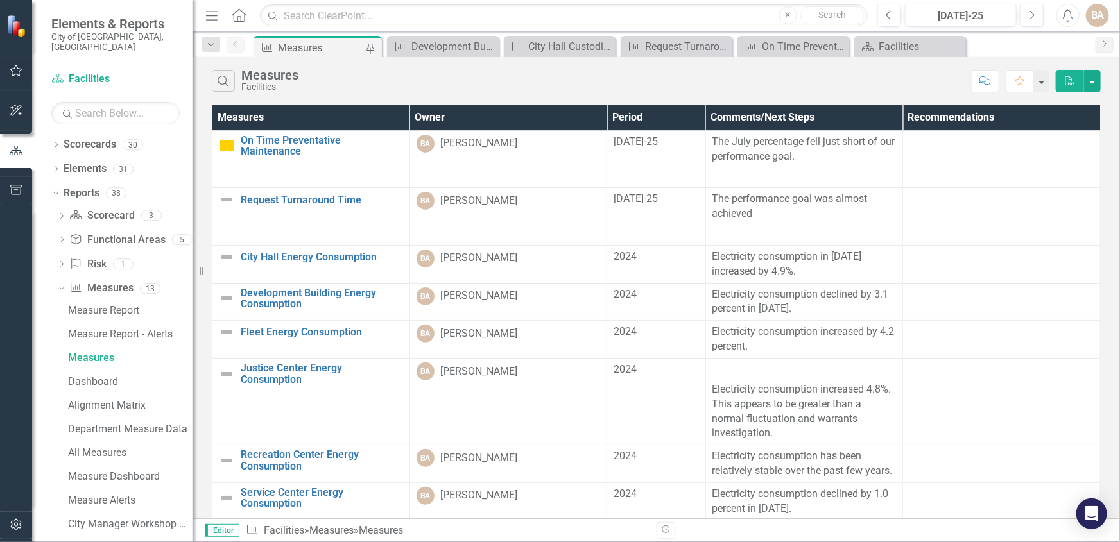
scroll to position [0, 0]
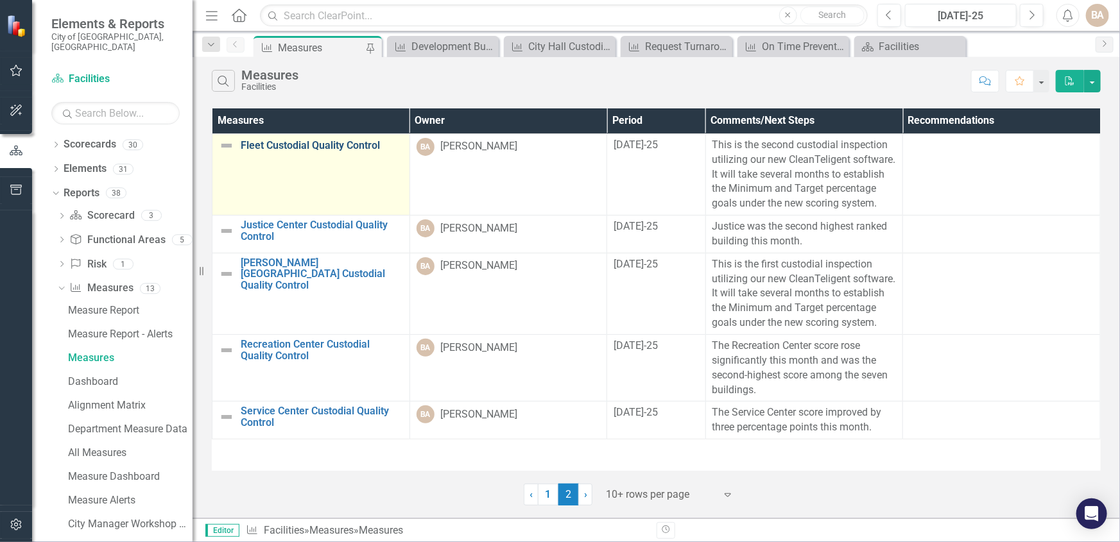
click at [324, 147] on link "Fleet Custodial Quality Control" at bounding box center [322, 146] width 162 height 12
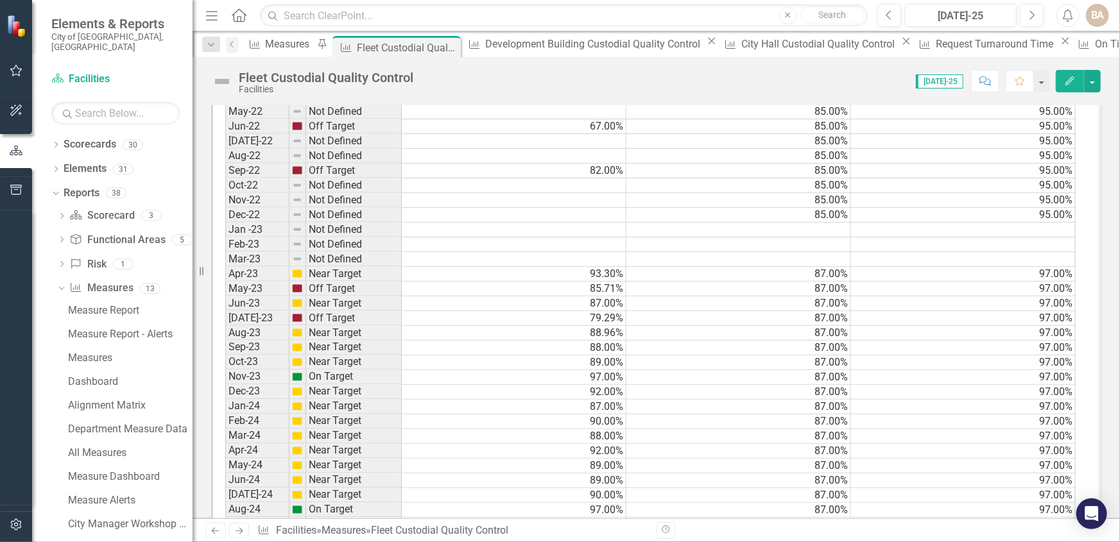
scroll to position [1266, 0]
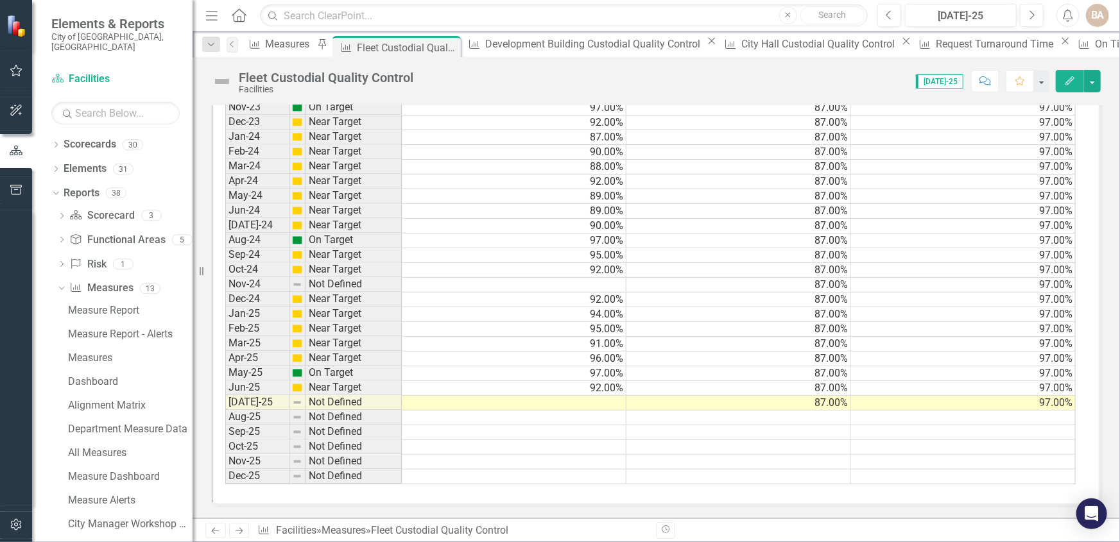
click at [580, 396] on td at bounding box center [514, 403] width 225 height 15
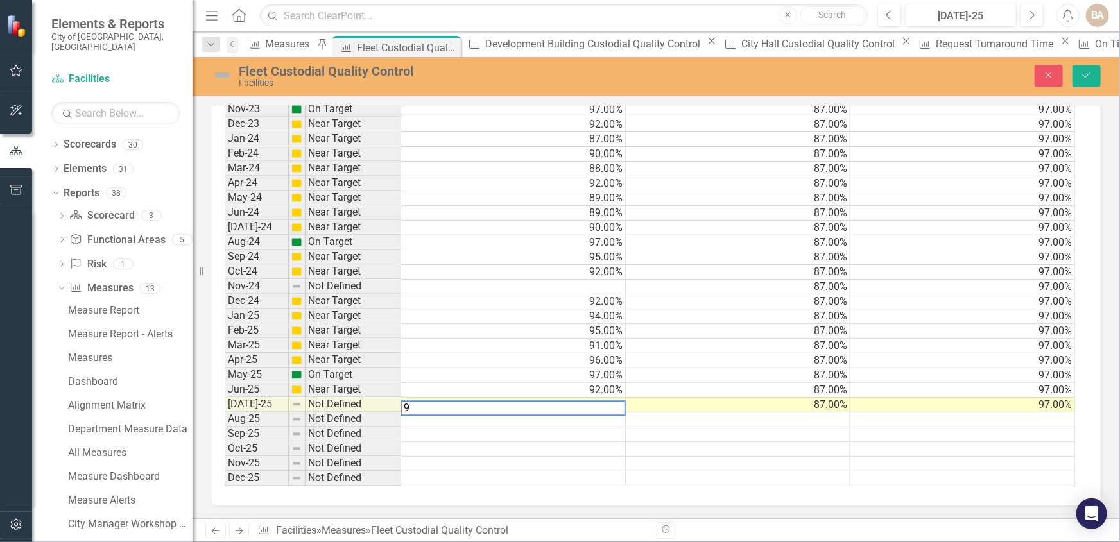
scroll to position [1267, 0]
type textarea "98"
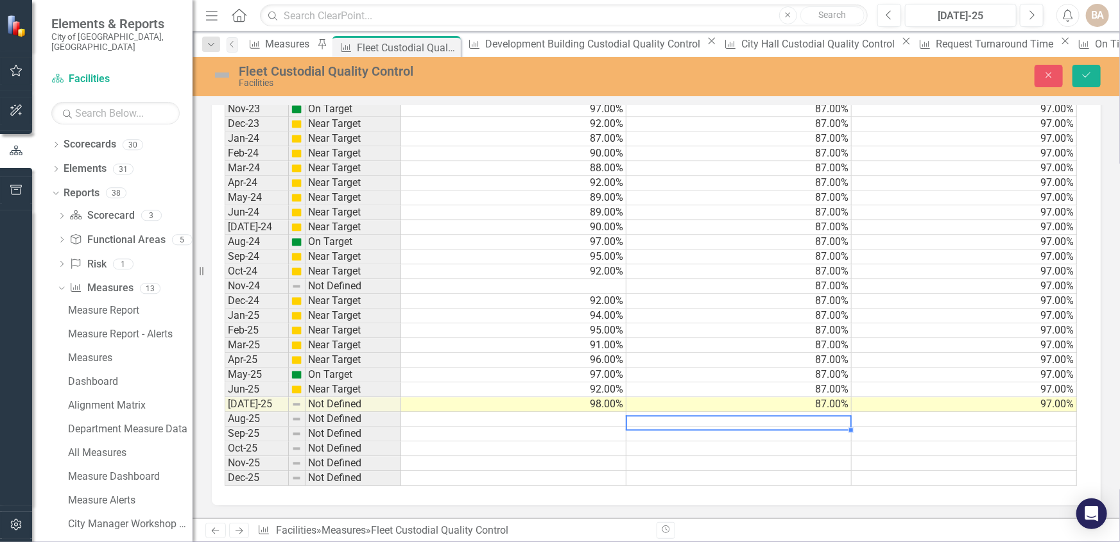
click at [798, 415] on td at bounding box center [738, 420] width 225 height 15
type textarea "87"
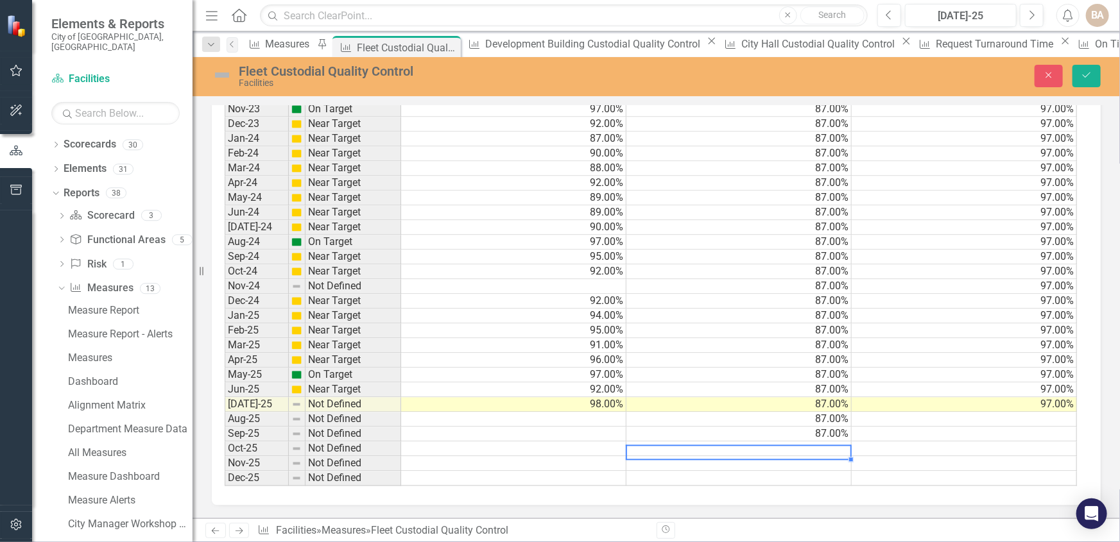
click at [1046, 413] on td at bounding box center [964, 420] width 225 height 15
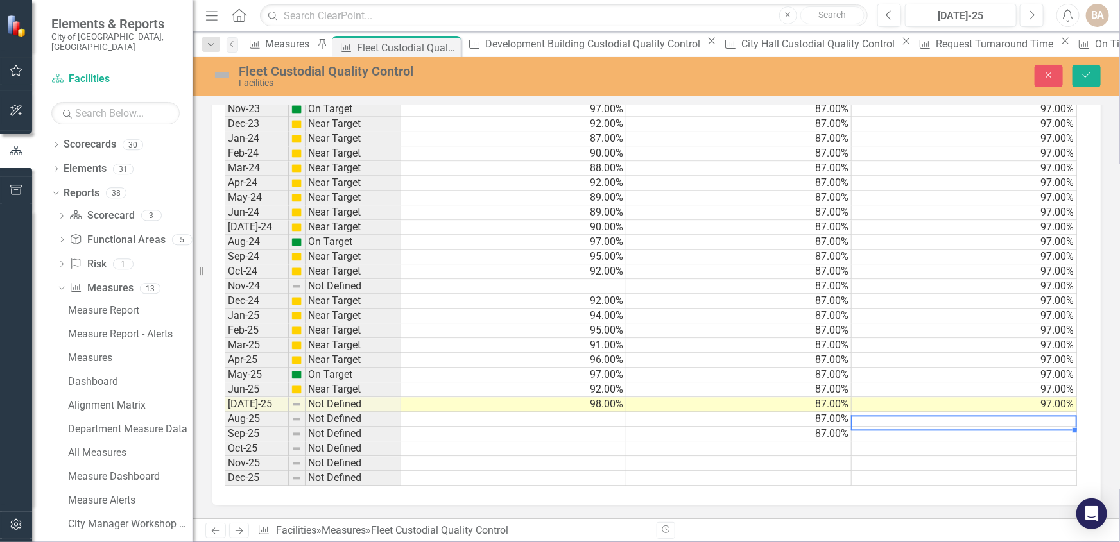
scroll to position [0, 8]
type textarea "97"
click at [1043, 427] on td at bounding box center [964, 434] width 225 height 15
type textarea "97"
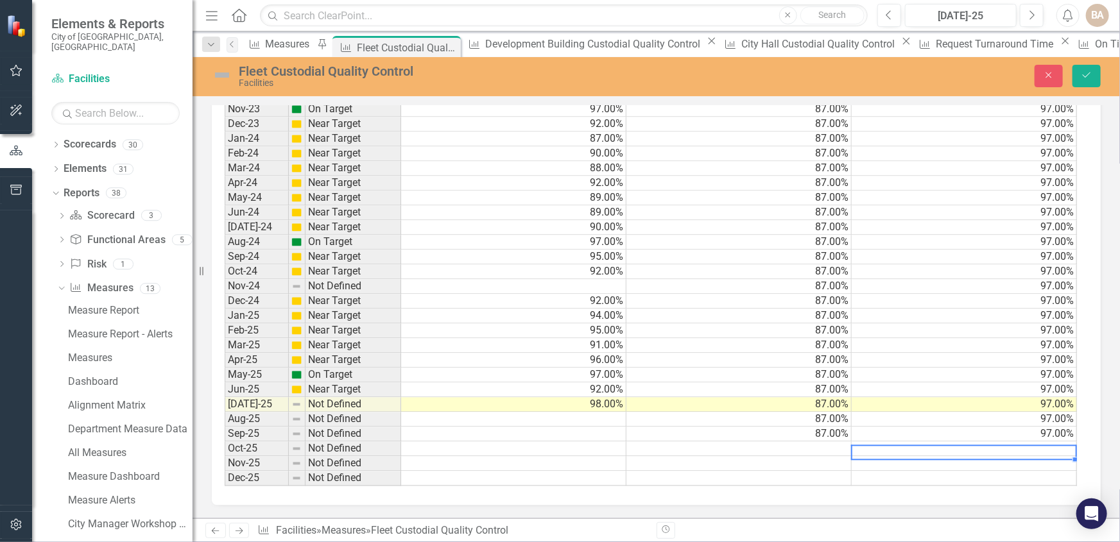
click at [709, 413] on td "87.00%" at bounding box center [738, 420] width 225 height 15
click at [1083, 69] on button "Save" at bounding box center [1087, 76] width 28 height 22
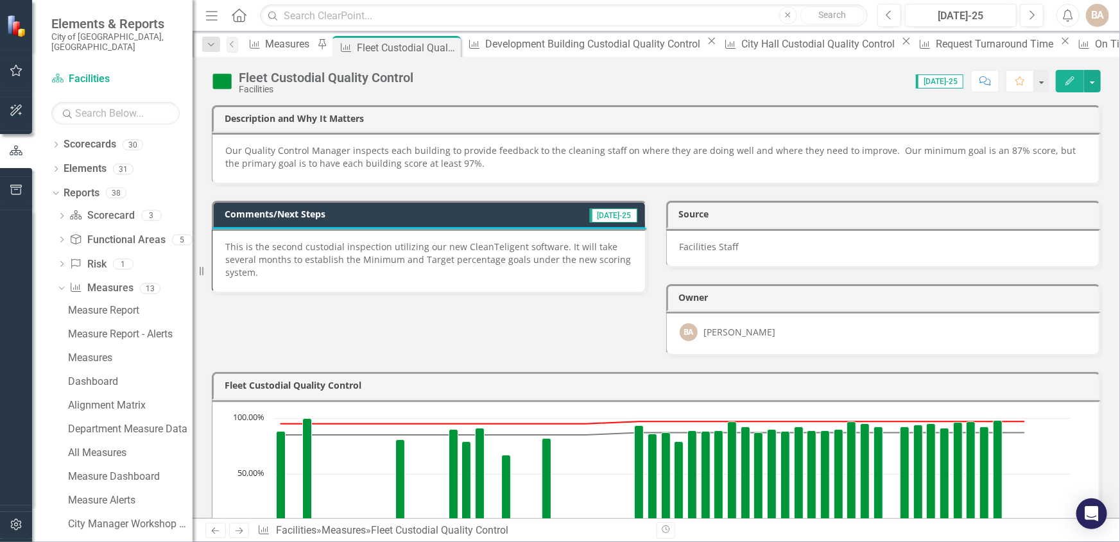
click at [390, 251] on p "This is the second custodial inspection utilizing our new CleanTeligent softwar…" at bounding box center [428, 260] width 407 height 39
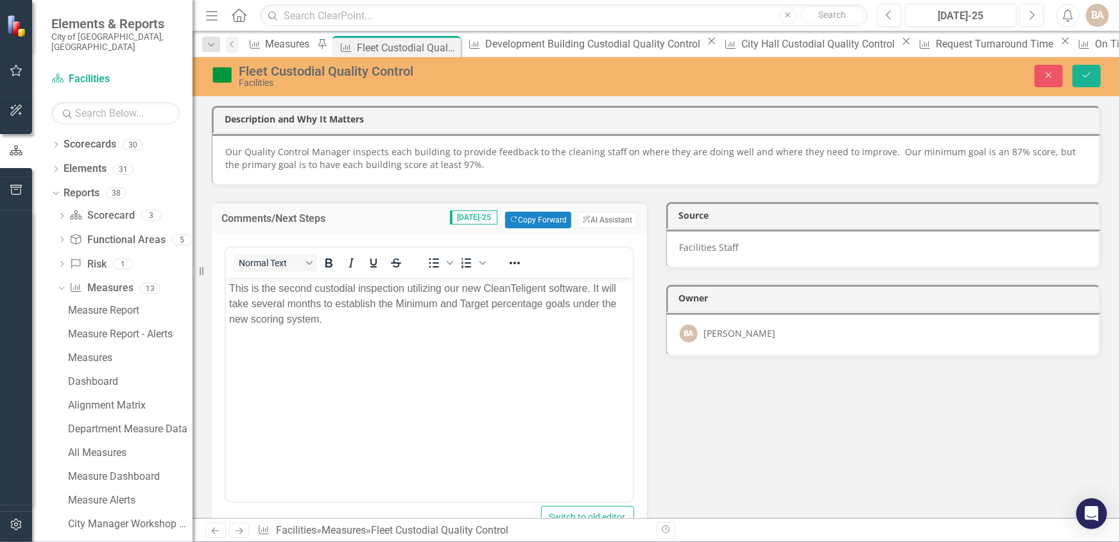
scroll to position [0, 0]
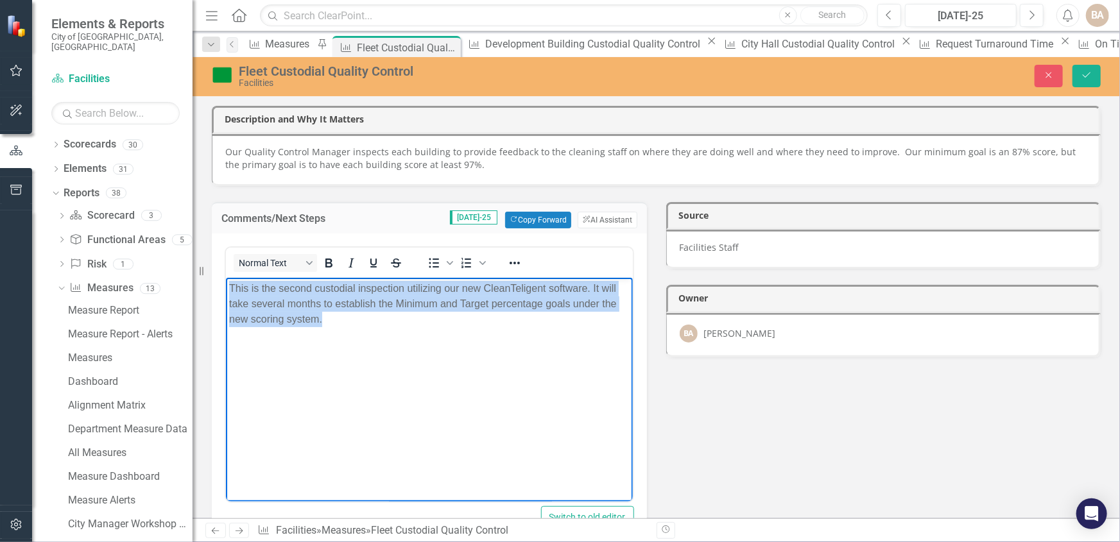
drag, startPoint x: 228, startPoint y: 287, endPoint x: 487, endPoint y: 338, distance: 264.4
click at [487, 338] on body "This is the second custodial inspection utilizing our new CleanTeligent softwar…" at bounding box center [428, 373] width 407 height 193
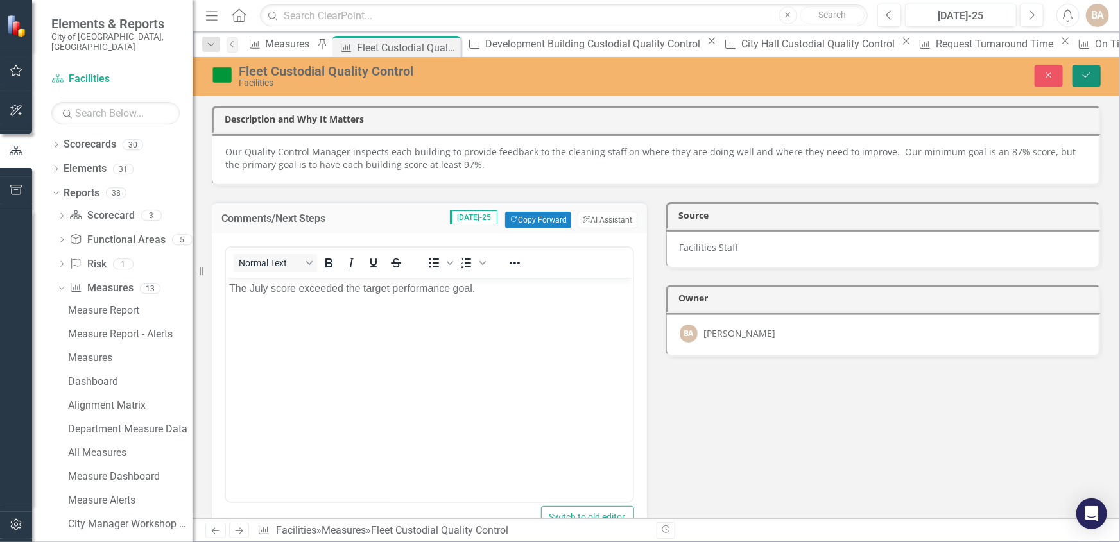
click at [1082, 73] on icon "Save" at bounding box center [1087, 75] width 12 height 9
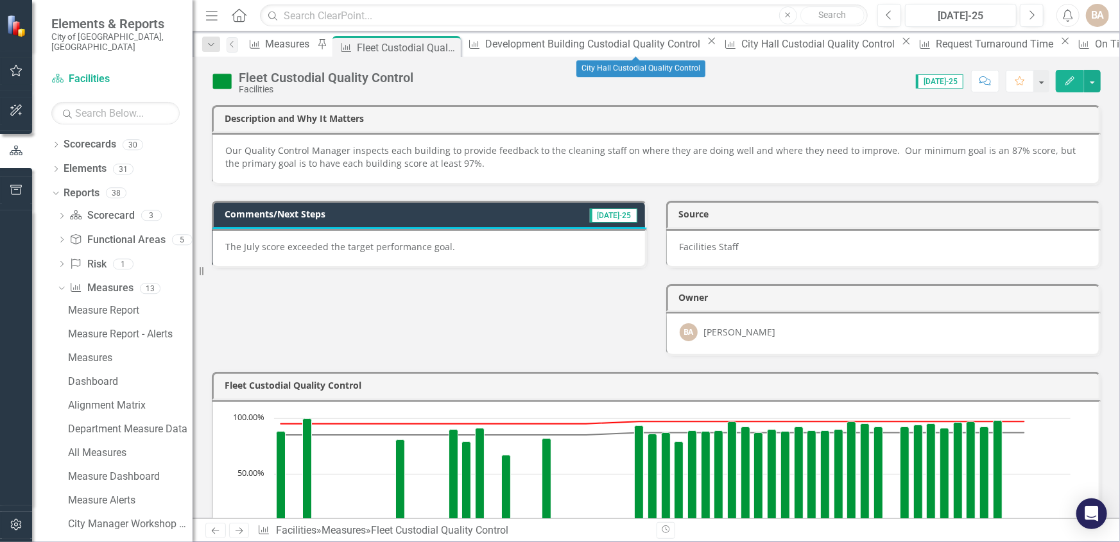
click at [900, 45] on icon "Close" at bounding box center [906, 41] width 13 height 10
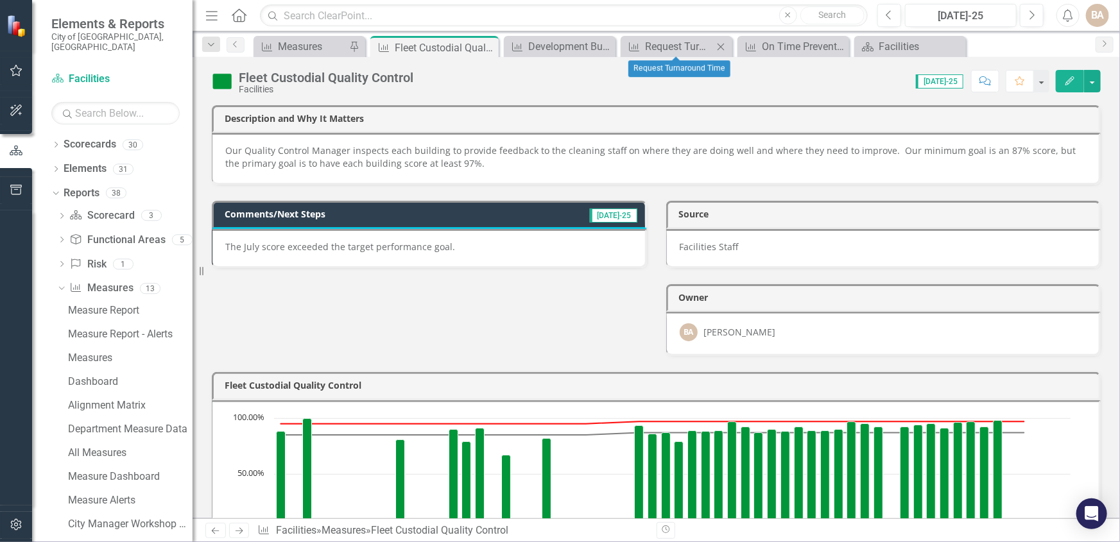
click at [723, 44] on icon at bounding box center [721, 46] width 7 height 7
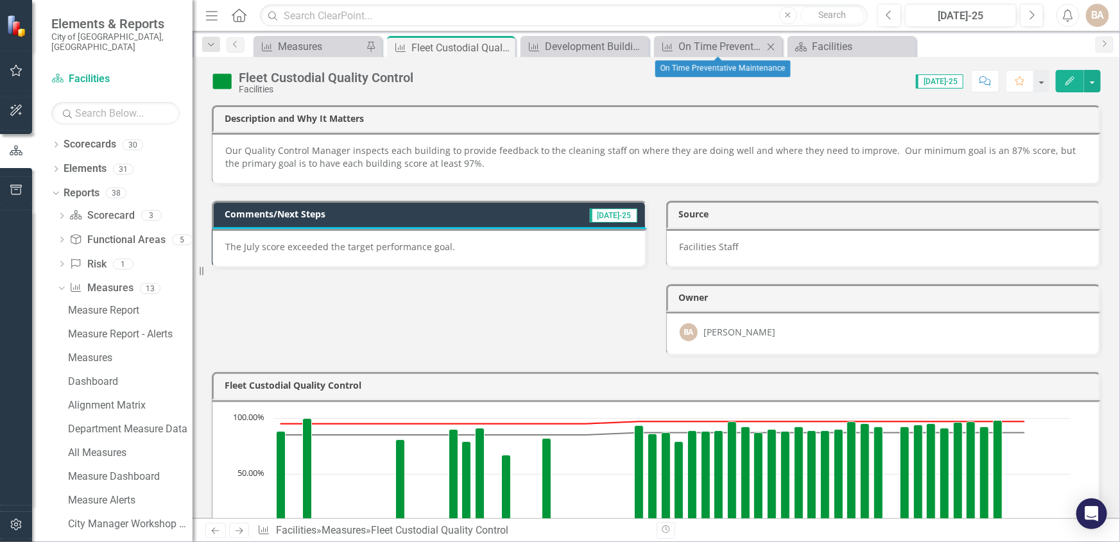
click at [768, 42] on icon "Close" at bounding box center [770, 47] width 13 height 10
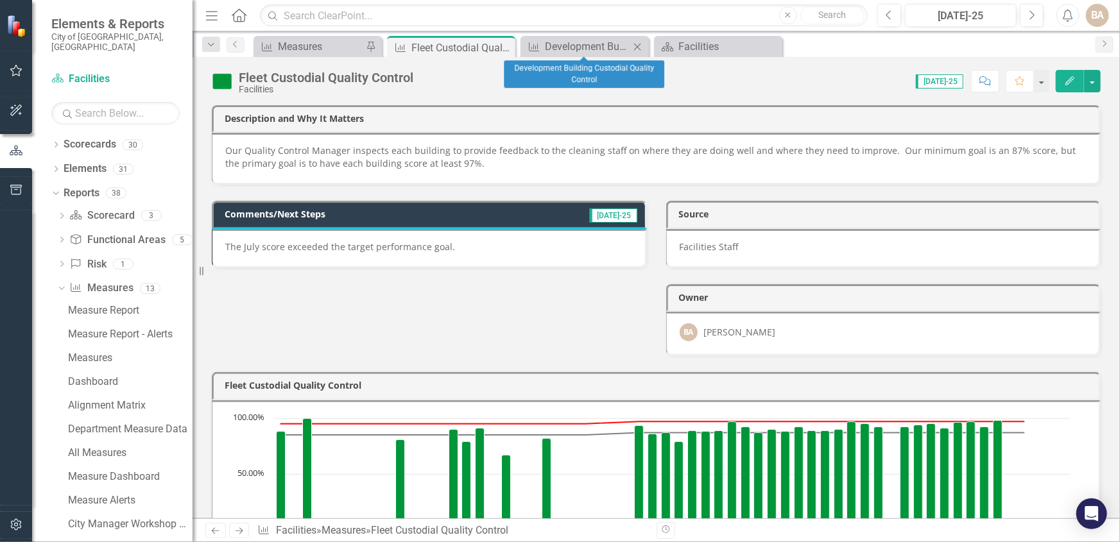
click at [635, 49] on icon "Close" at bounding box center [637, 47] width 13 height 10
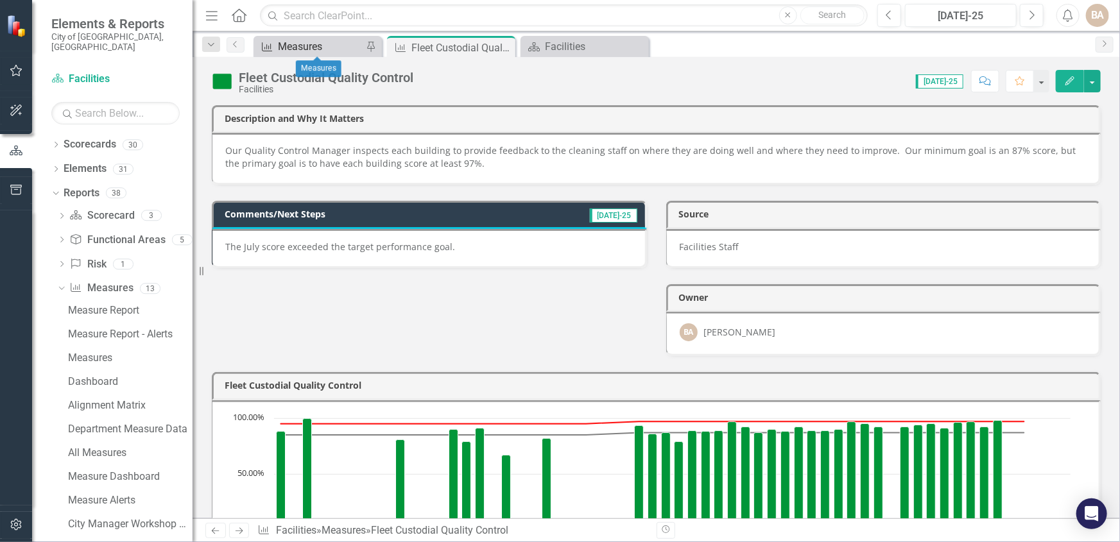
click at [331, 45] on div "Measures" at bounding box center [320, 47] width 85 height 16
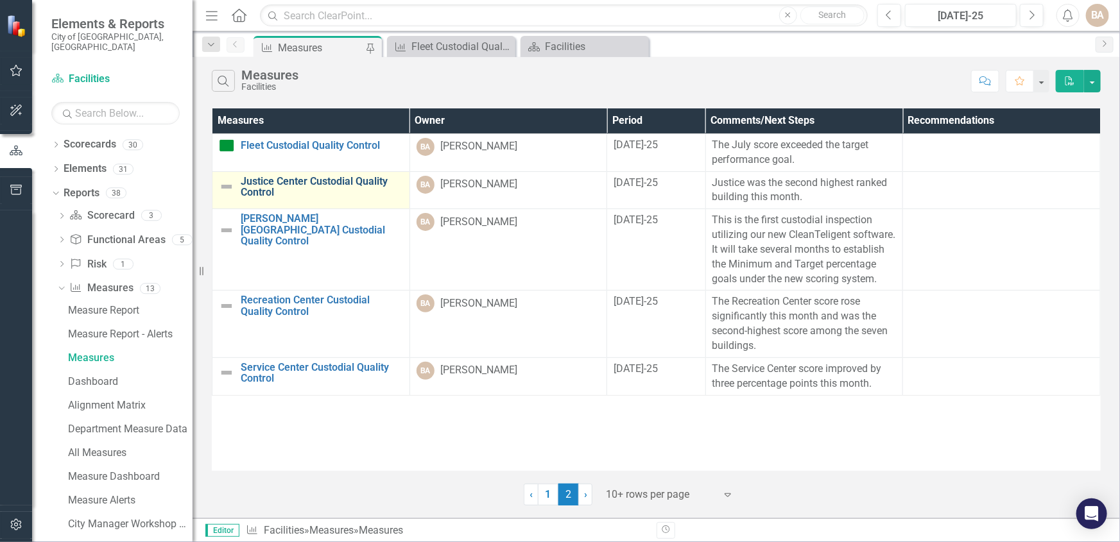
click at [344, 182] on link "Justice Center Custodial Quality Control" at bounding box center [322, 187] width 162 height 22
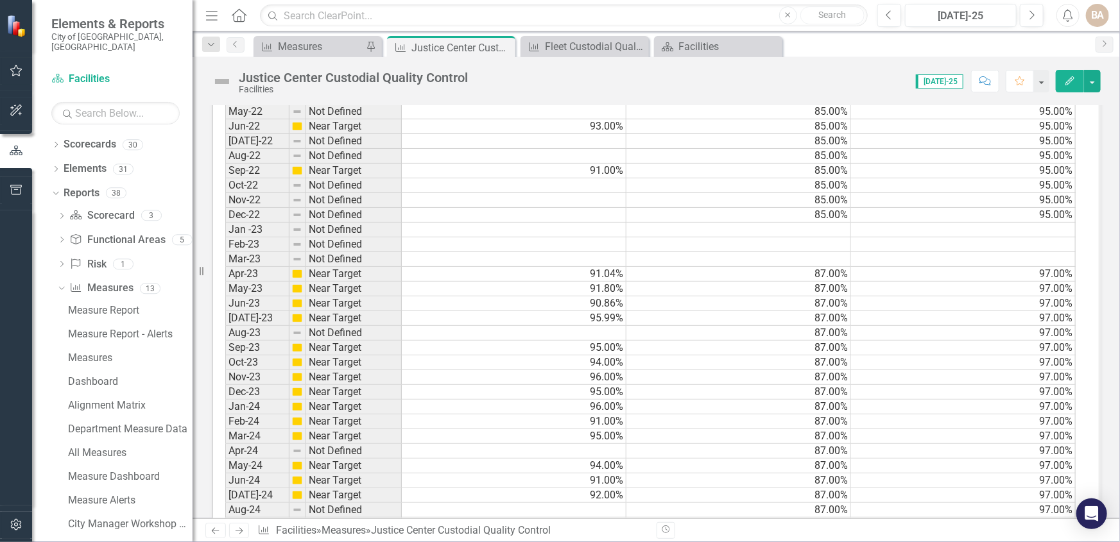
scroll to position [1225, 0]
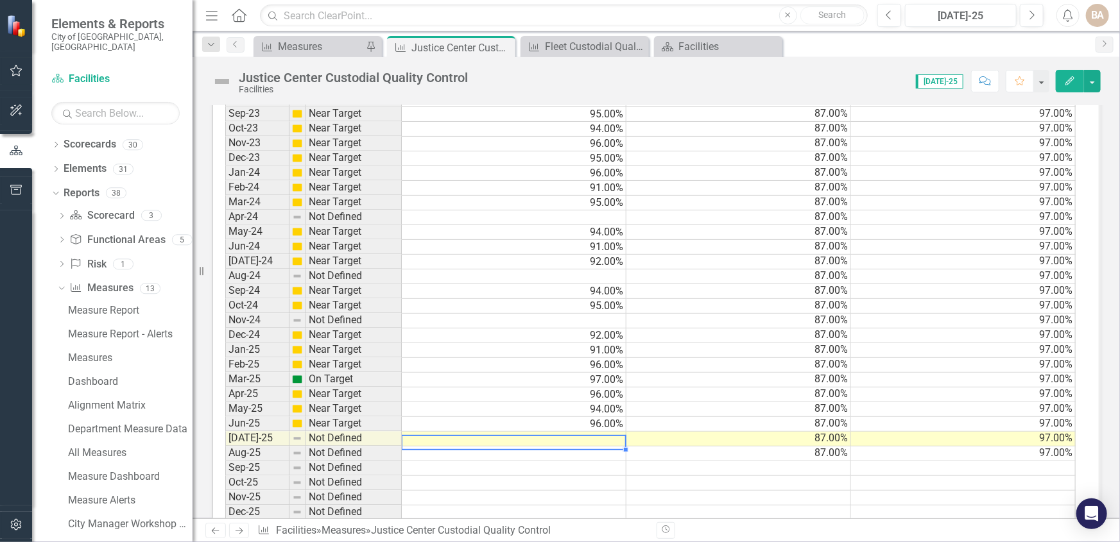
click at [594, 438] on td at bounding box center [514, 439] width 225 height 15
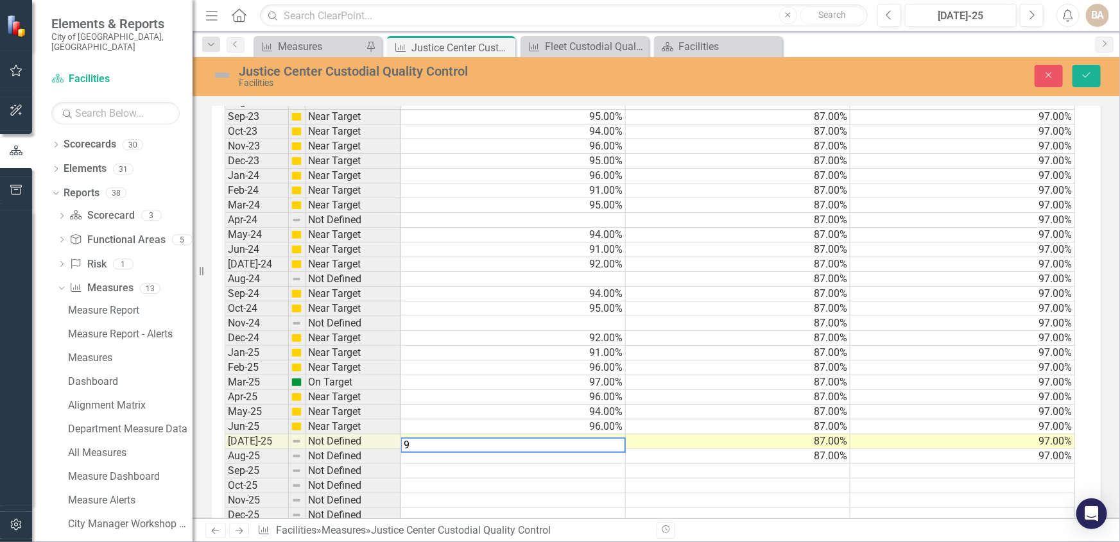
type textarea "96"
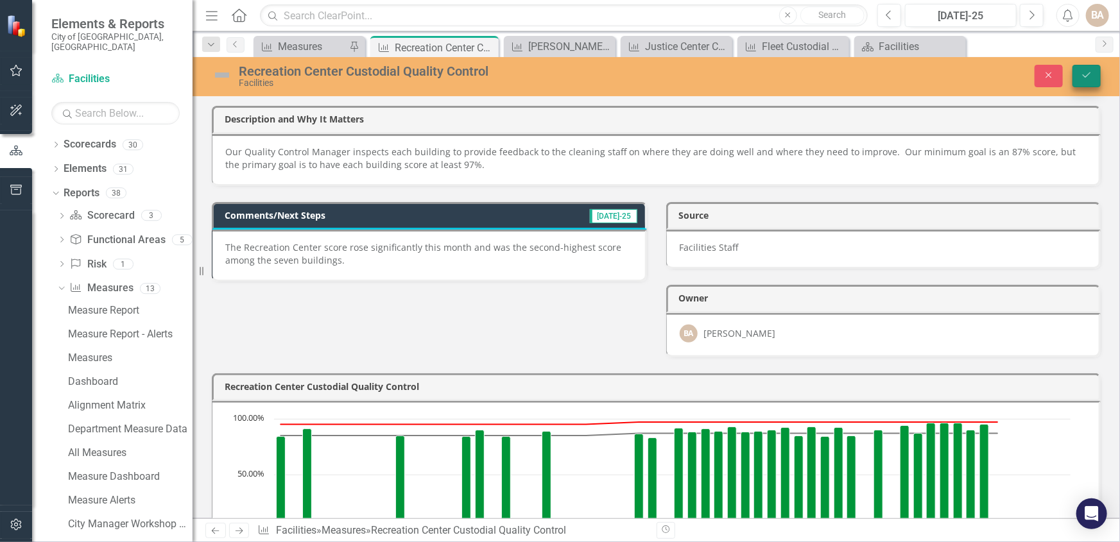
scroll to position [0, 8]
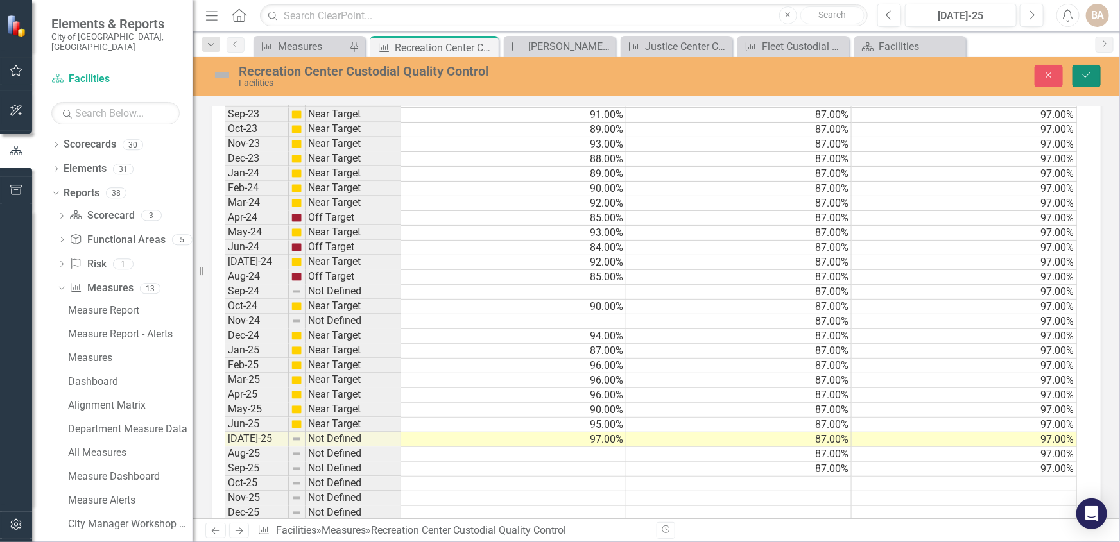
click at [1083, 76] on icon "Save" at bounding box center [1087, 75] width 12 height 9
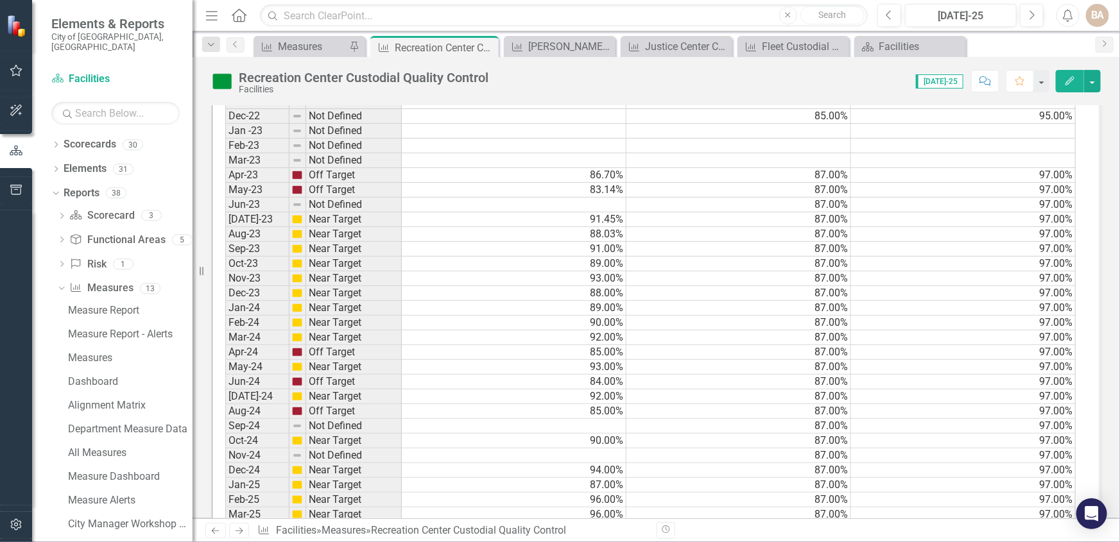
scroll to position [1150, 0]
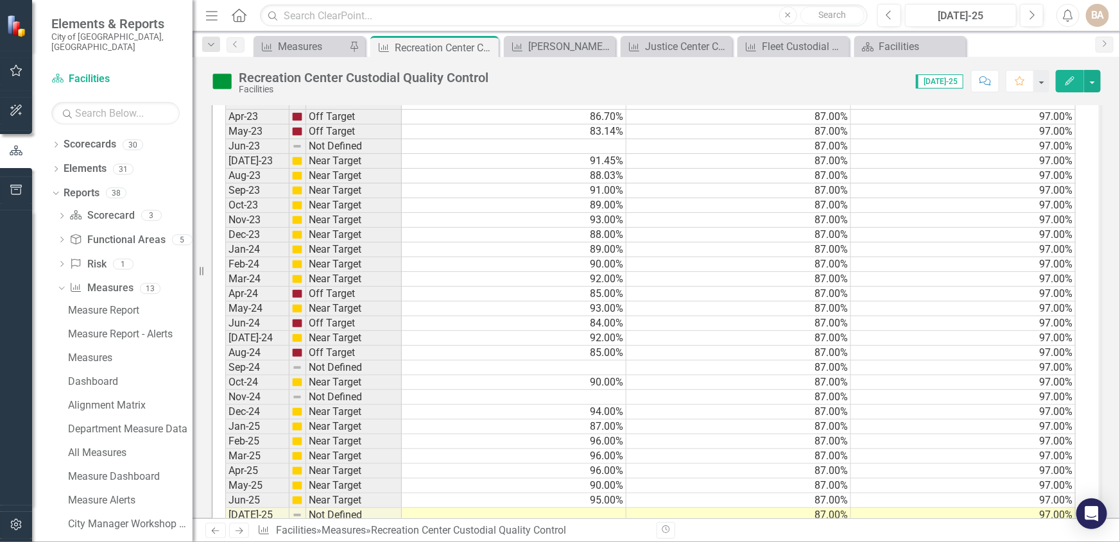
click at [225, 505] on div "Period Status Actual Minimum Standard Target Jan-21 Off Target 84.00% 85.00% 95…" at bounding box center [225, 146] width 0 height 902
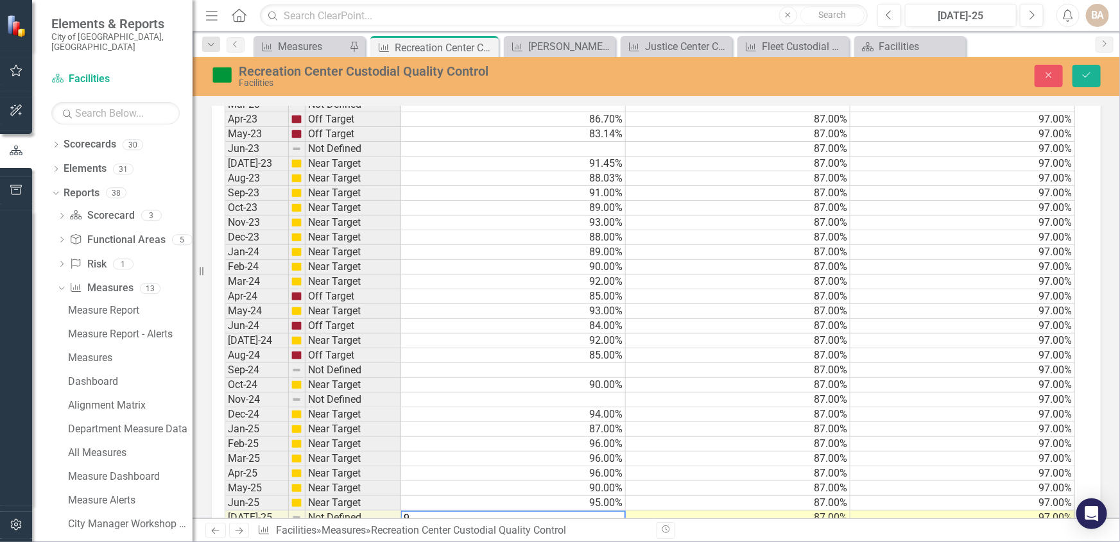
scroll to position [1153, 0]
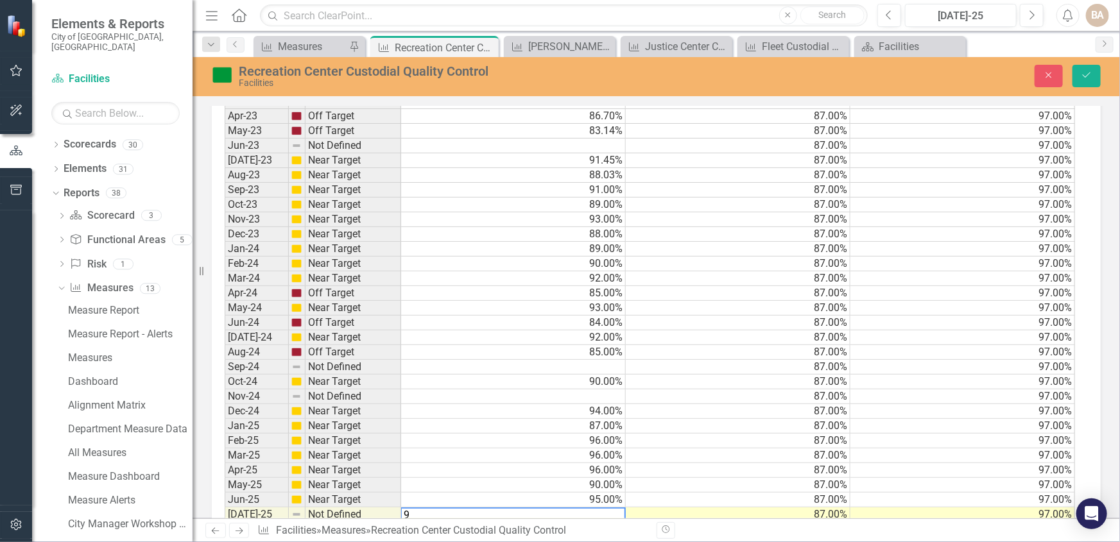
type textarea "97"
click at [687, 463] on td "87.00%" at bounding box center [738, 470] width 225 height 15
click at [1085, 74] on icon "Save" at bounding box center [1087, 75] width 12 height 9
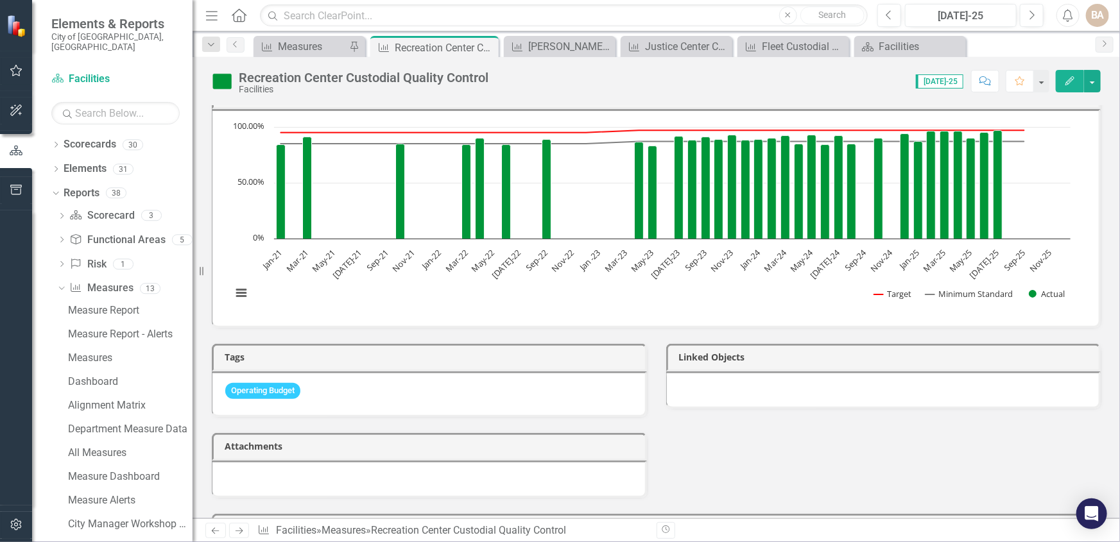
scroll to position [0, 0]
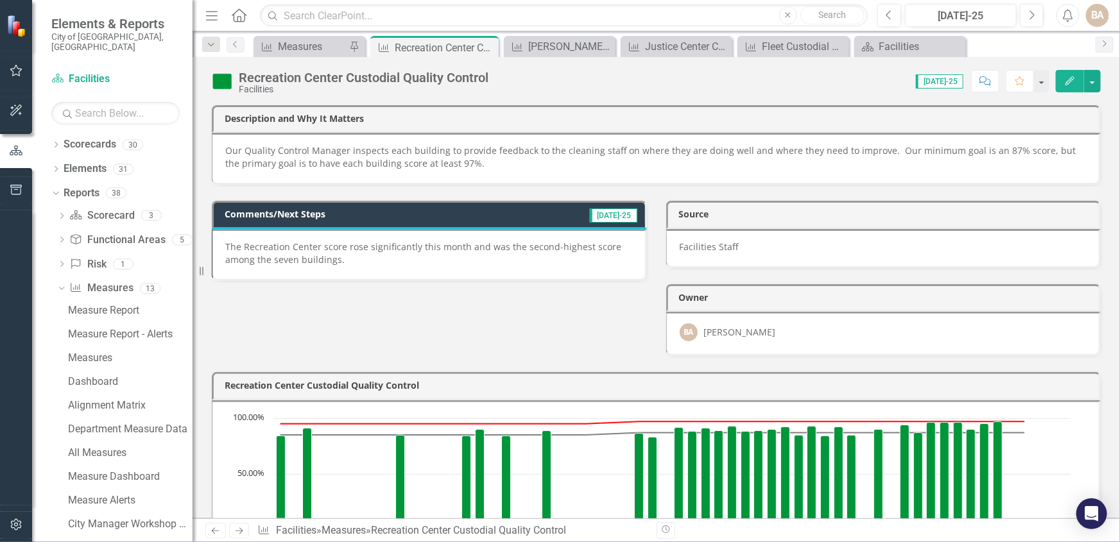
click at [392, 258] on p "The Recreation Center score rose significantly this month and was the second-hi…" at bounding box center [428, 254] width 407 height 26
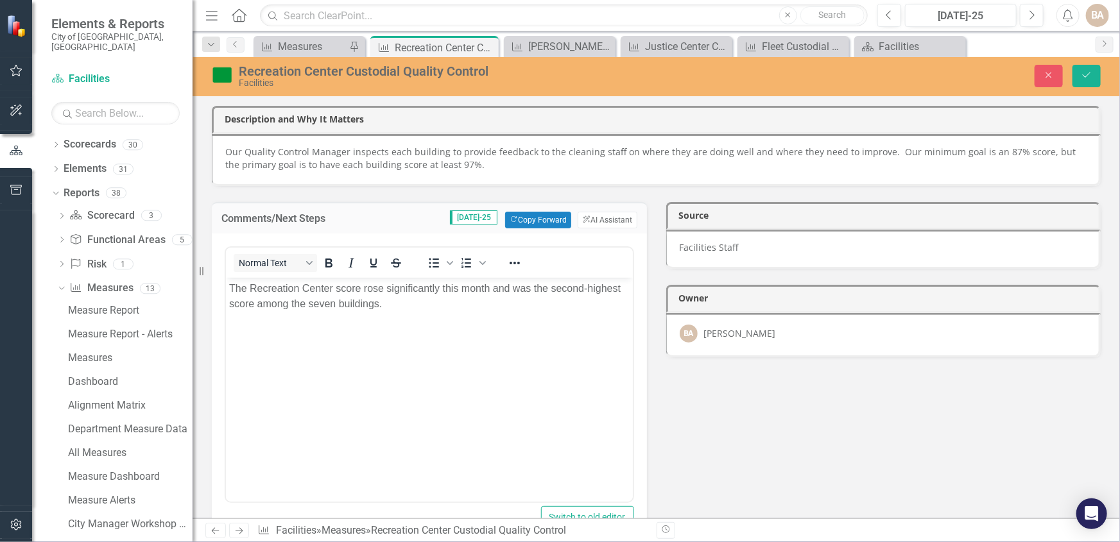
click at [225, 282] on div "Normal Text To open the popup, press Shift+Enter To open the popup, press Shift…" at bounding box center [430, 374] width 410 height 257
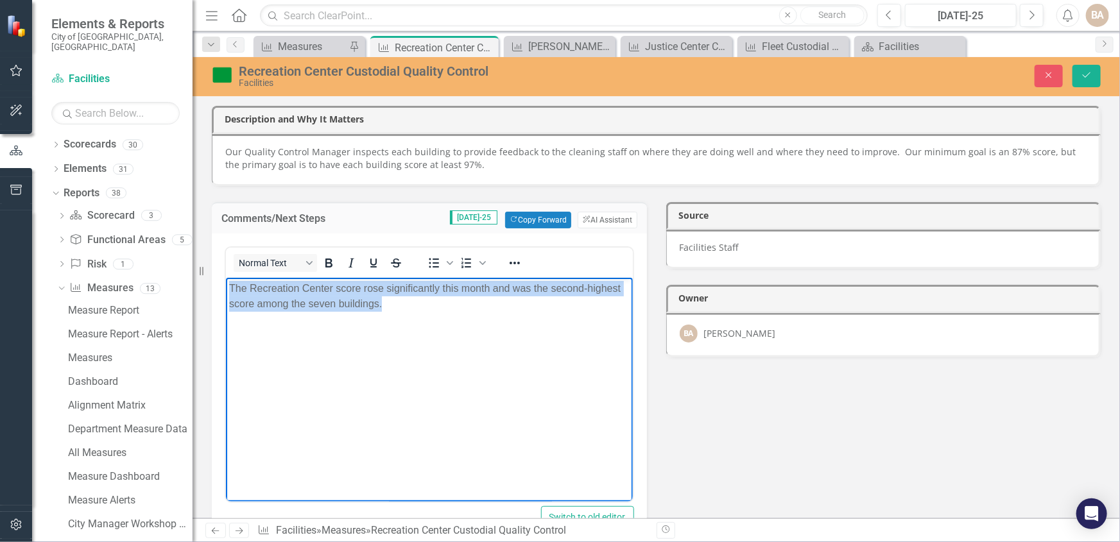
drag, startPoint x: 227, startPoint y: 285, endPoint x: 542, endPoint y: 361, distance: 324.1
click at [542, 361] on body "The Recreation Center score rose significantly this month and was the second-hi…" at bounding box center [428, 373] width 407 height 193
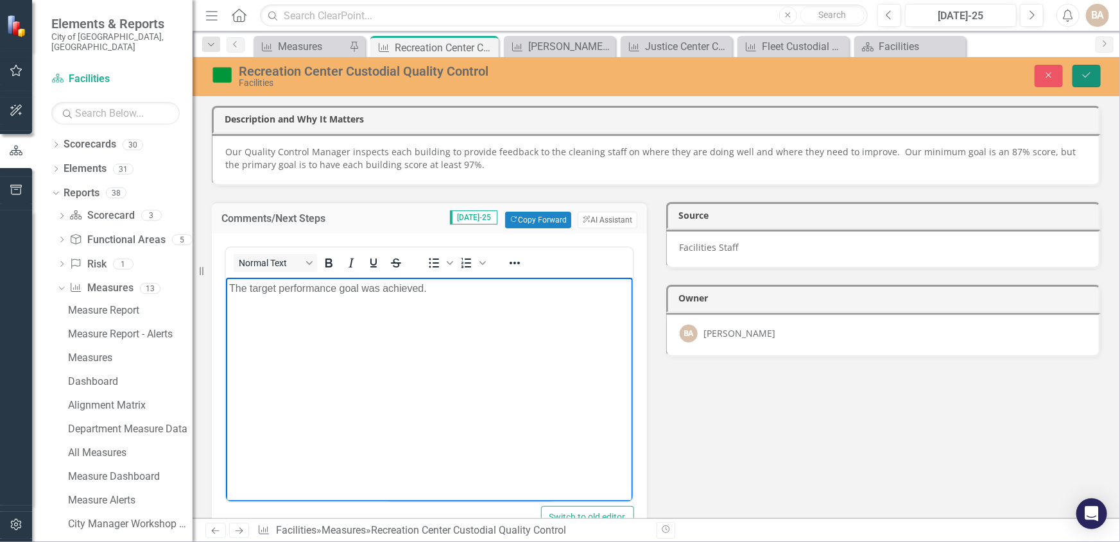
click at [1083, 75] on icon "submit" at bounding box center [1087, 75] width 8 height 5
